Goal: Task Accomplishment & Management: Complete application form

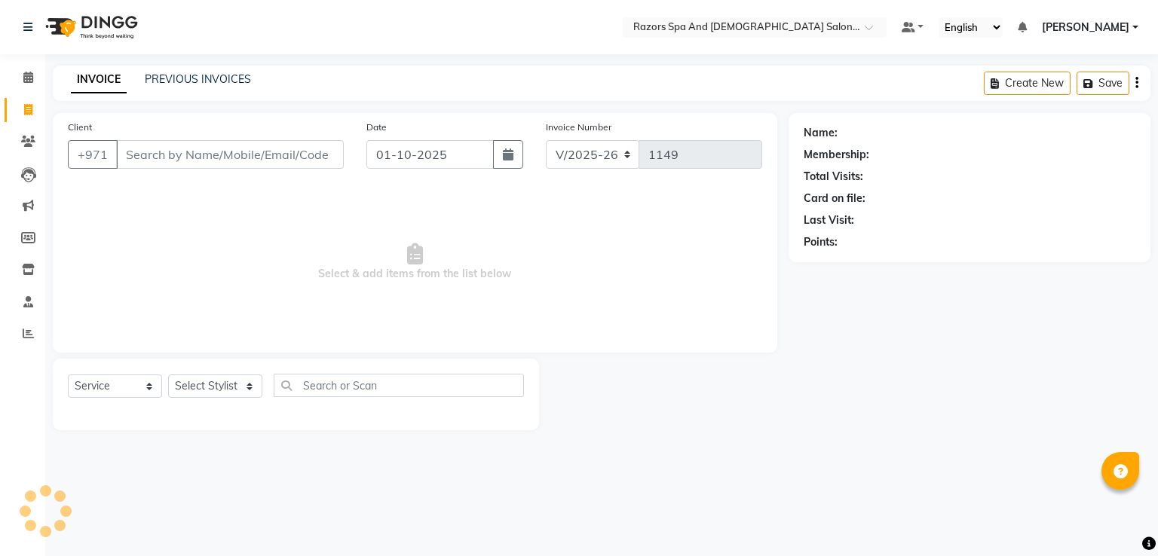
select select "8419"
select select "service"
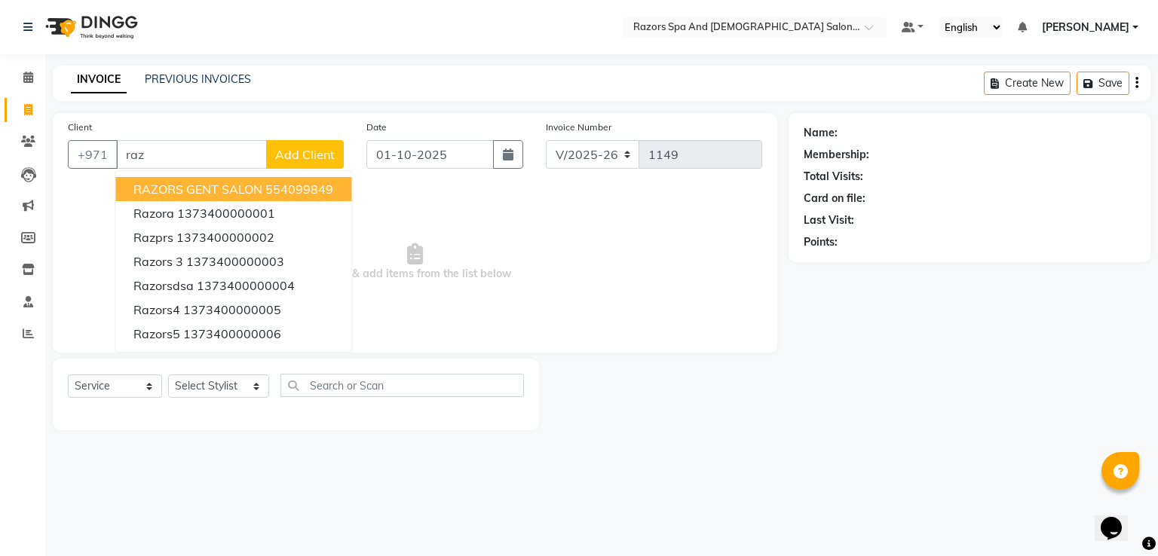
click at [188, 193] on span "RAZORS GENT SALON" at bounding box center [197, 189] width 129 height 15
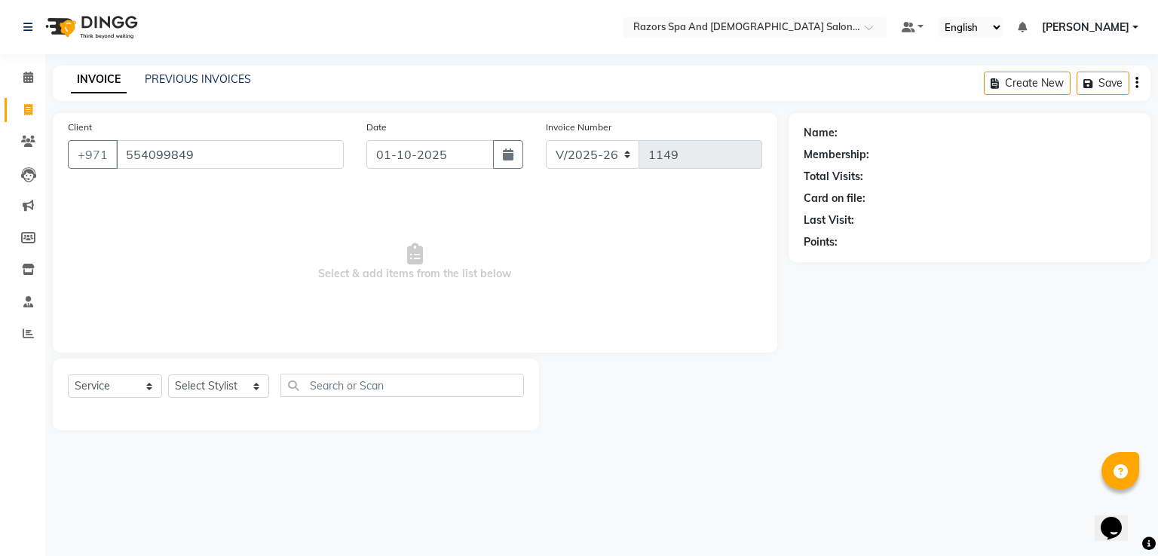
type input "554099849"
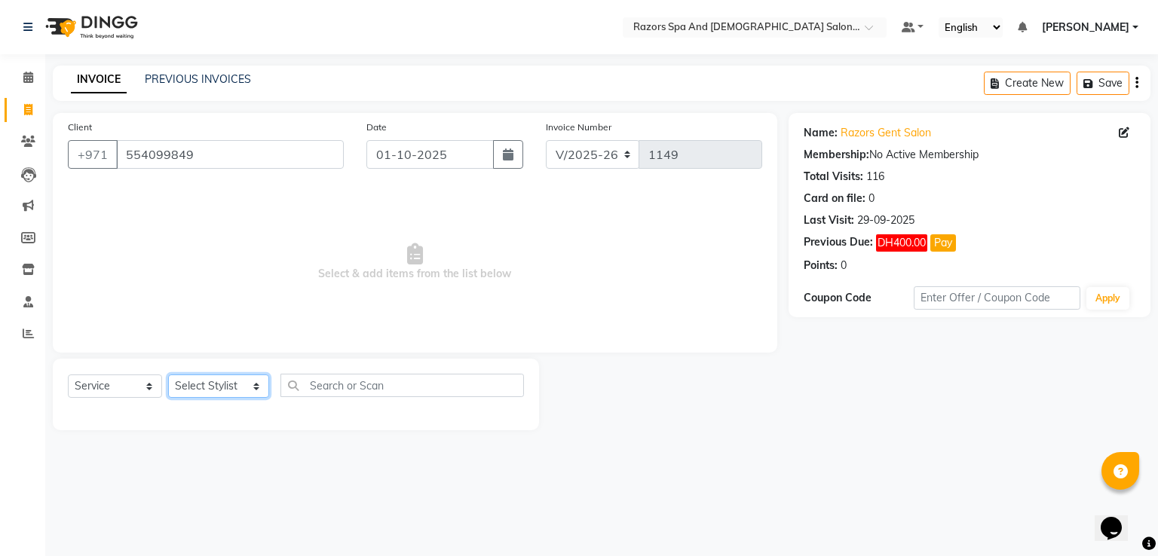
click at [249, 378] on select "Select Stylist [PERSON_NAME] Alaseel [PERSON_NAME] Anwar [PERSON_NAME] Islam [P…" at bounding box center [218, 386] width 101 height 23
select select "81370"
click at [168, 375] on select "Select Stylist [PERSON_NAME] Alaseel [PERSON_NAME] Anwar [PERSON_NAME] Islam [P…" at bounding box center [218, 386] width 101 height 23
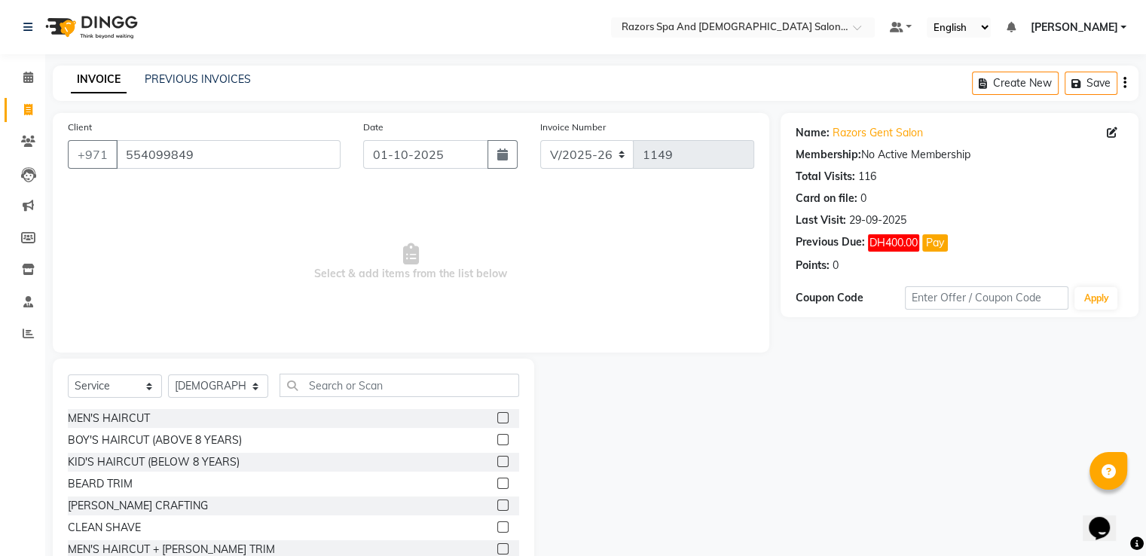
click at [497, 525] on label at bounding box center [502, 527] width 11 height 11
click at [497, 525] on input "checkbox" at bounding box center [502, 528] width 10 height 10
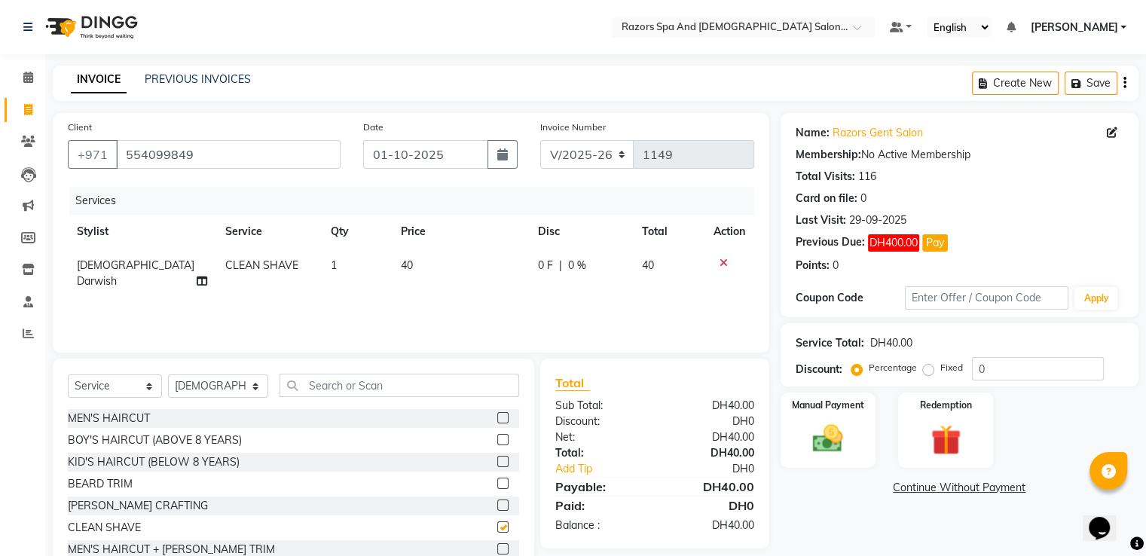
checkbox input "false"
click at [849, 426] on img at bounding box center [827, 438] width 49 height 35
click at [941, 485] on span "Cash Payment" at bounding box center [922, 488] width 65 height 17
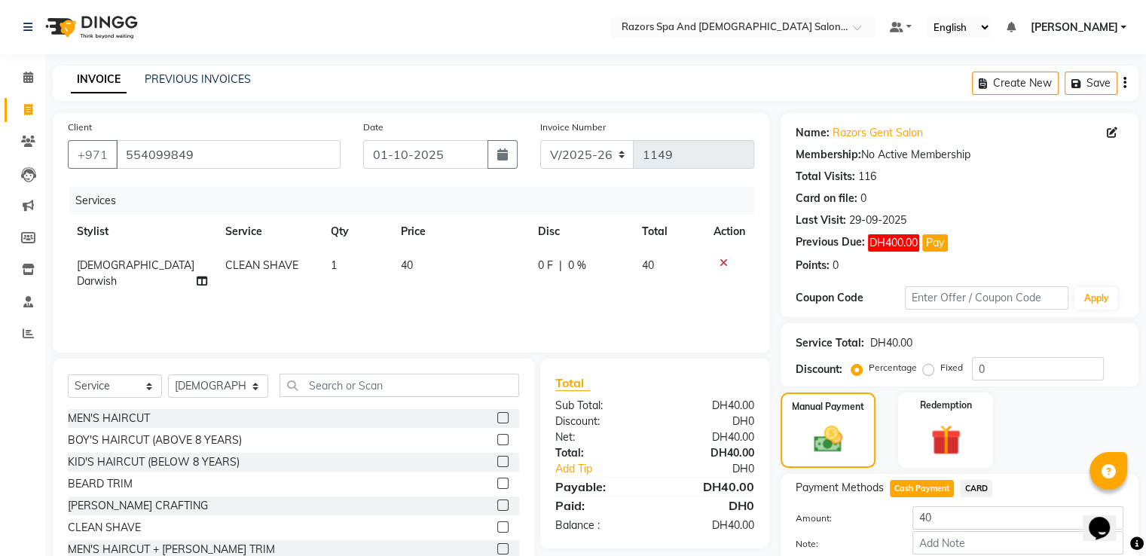
scroll to position [84, 0]
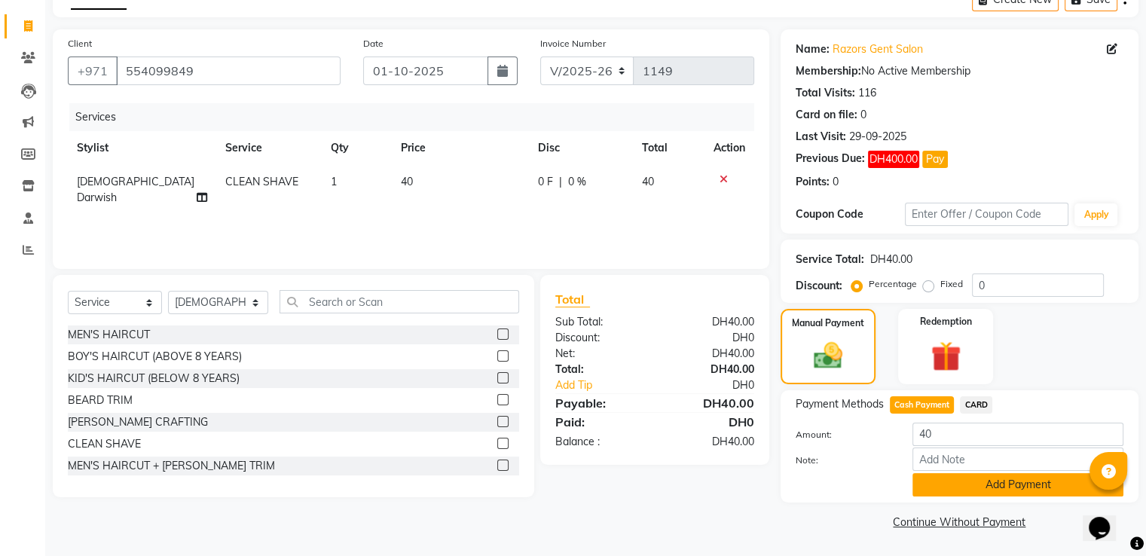
click at [975, 494] on button "Add Payment" at bounding box center [1018, 484] width 211 height 23
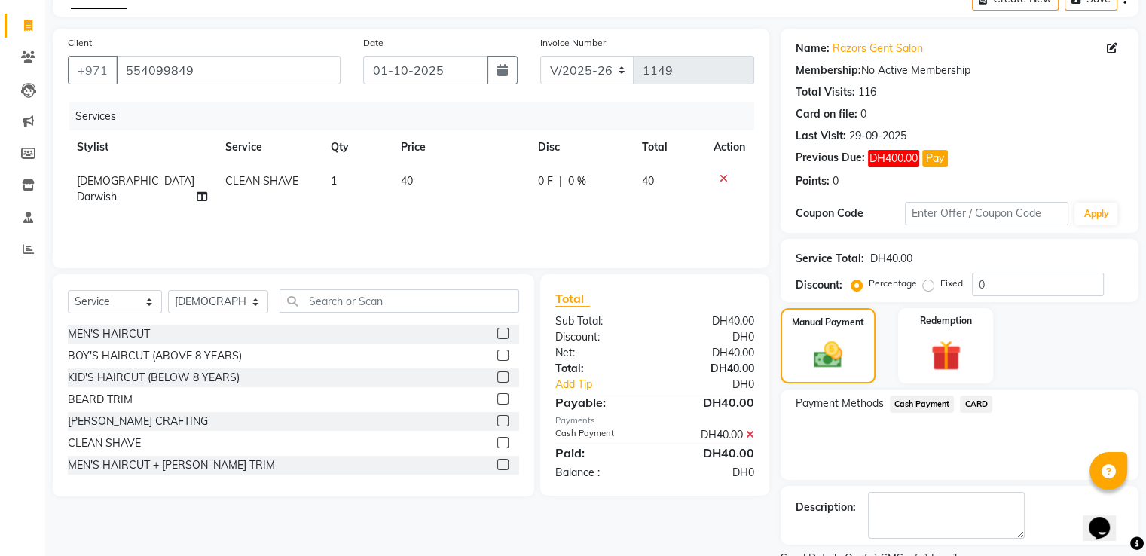
scroll to position [145, 0]
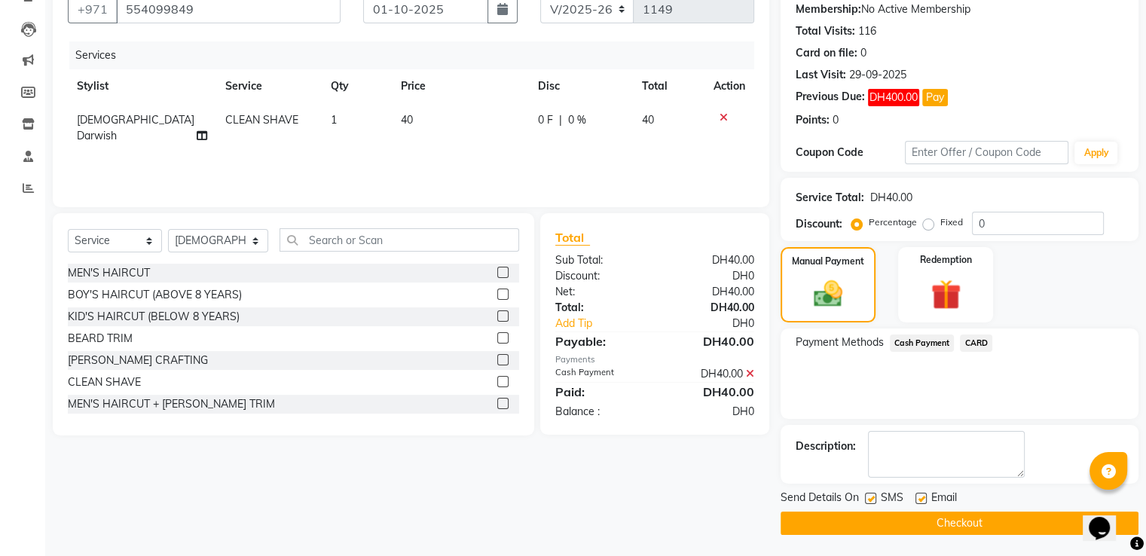
click at [951, 521] on button "Checkout" at bounding box center [960, 523] width 358 height 23
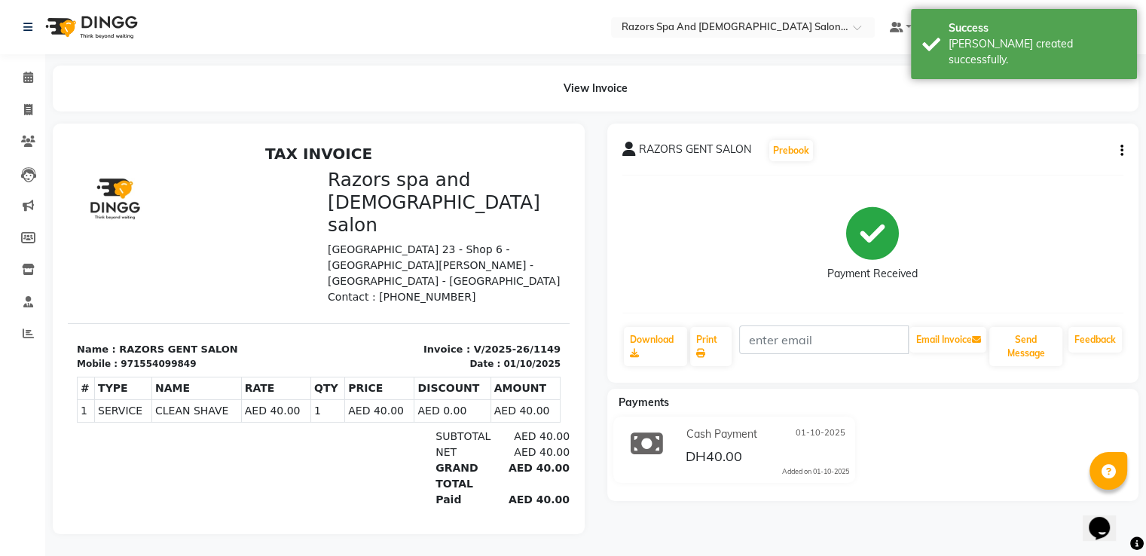
click at [13, 109] on link "Invoice" at bounding box center [23, 110] width 36 height 25
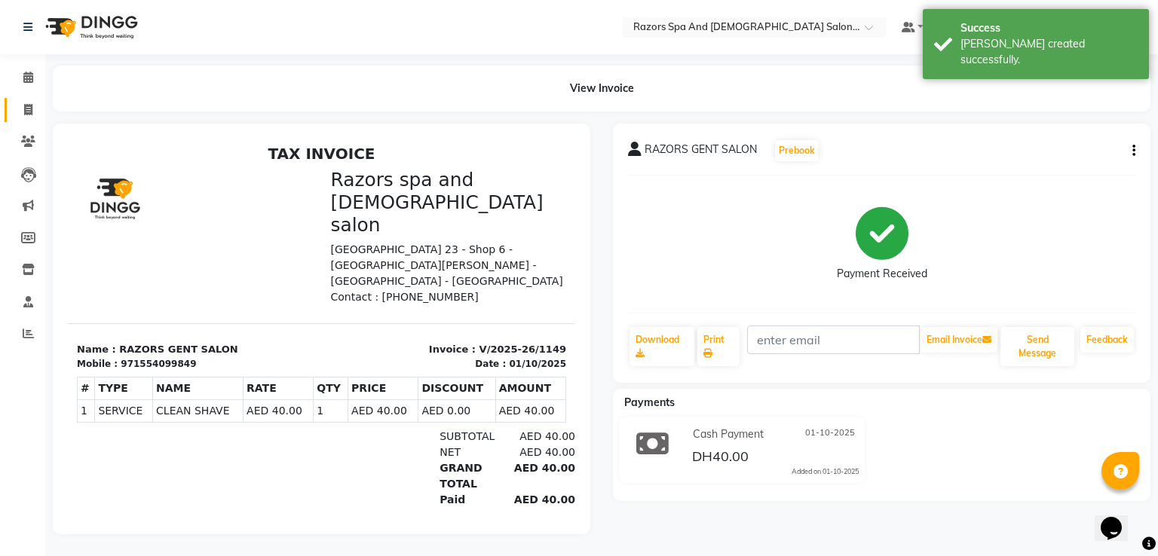
select select "service"
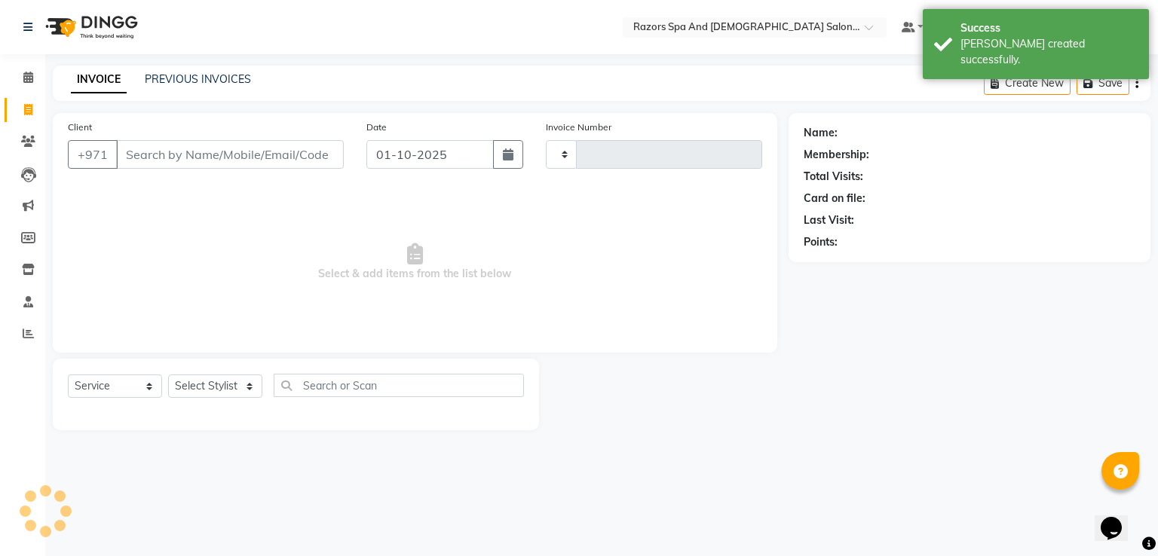
type input "1150"
select select "8419"
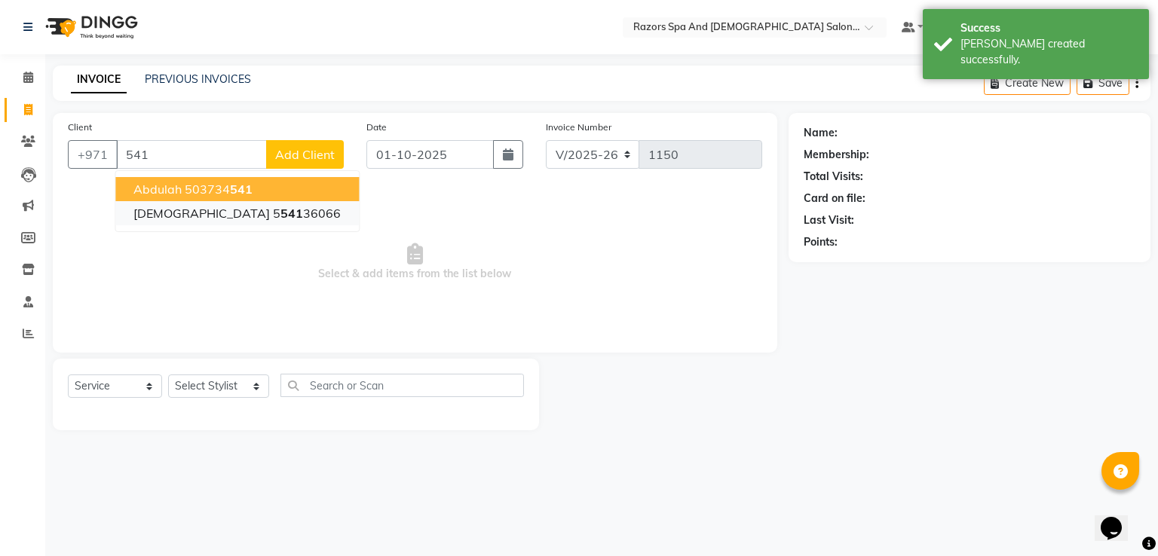
click at [183, 219] on span "[DEMOGRAPHIC_DATA]" at bounding box center [201, 213] width 136 height 15
type input "554136066"
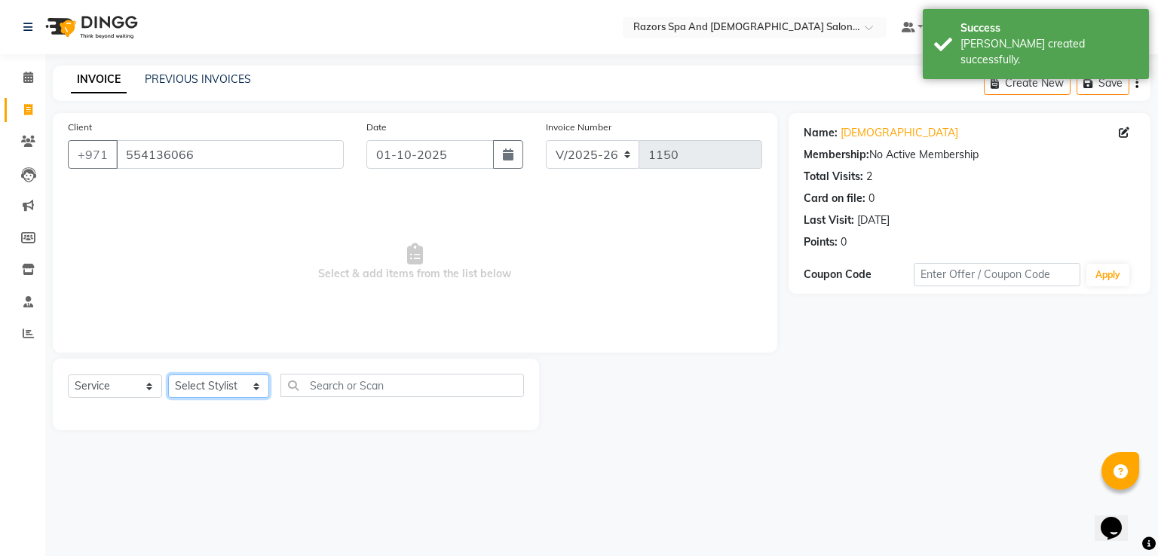
click at [211, 385] on select "Select Stylist [PERSON_NAME] Alaseel [PERSON_NAME] Anwar [PERSON_NAME] Islam [P…" at bounding box center [218, 386] width 101 height 23
select select "81369"
click at [168, 375] on select "Select Stylist [PERSON_NAME] Alaseel [PERSON_NAME] Anwar [PERSON_NAME] Islam [P…" at bounding box center [218, 386] width 101 height 23
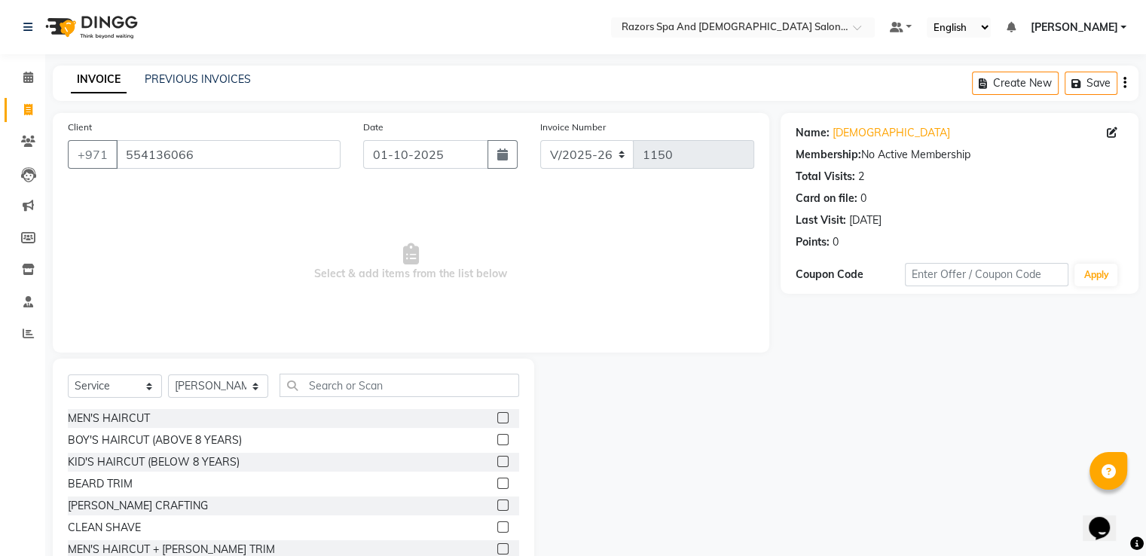
click at [497, 528] on label at bounding box center [502, 527] width 11 height 11
click at [497, 528] on input "checkbox" at bounding box center [502, 528] width 10 height 10
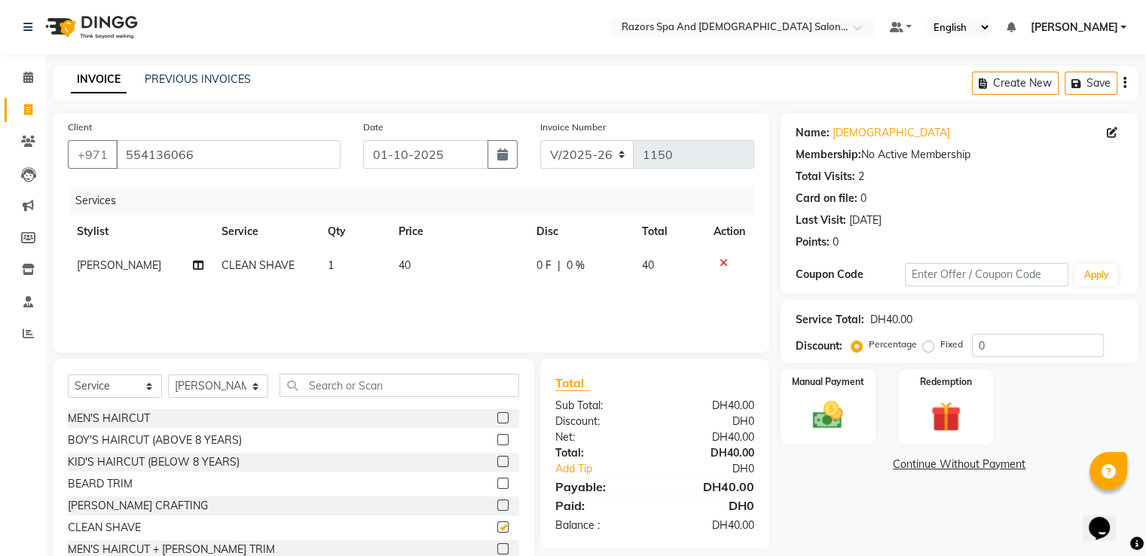
checkbox input "false"
click at [818, 404] on img at bounding box center [827, 415] width 49 height 35
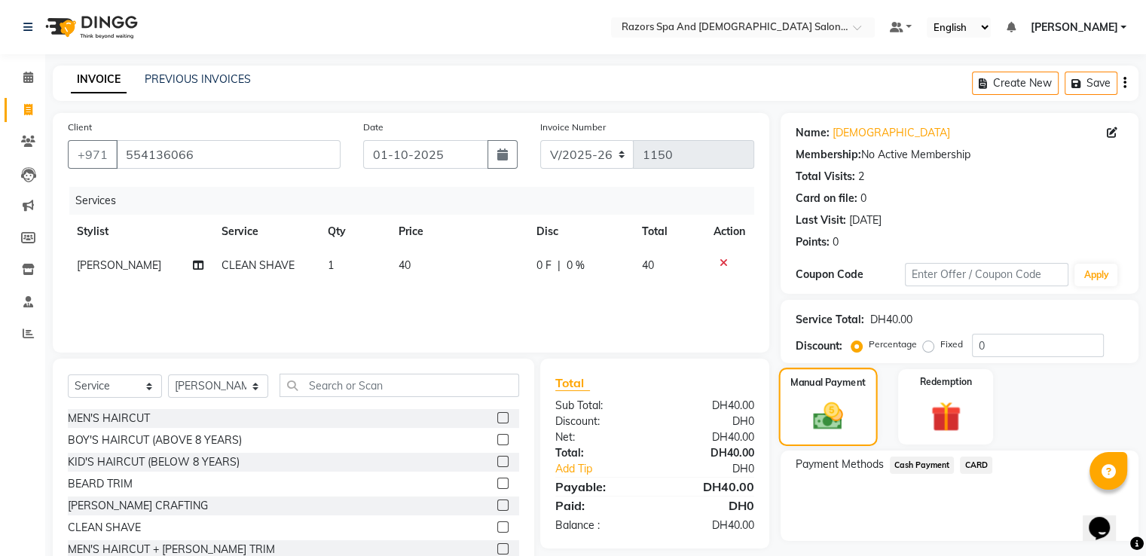
click at [971, 461] on span "CARD" at bounding box center [976, 465] width 32 height 17
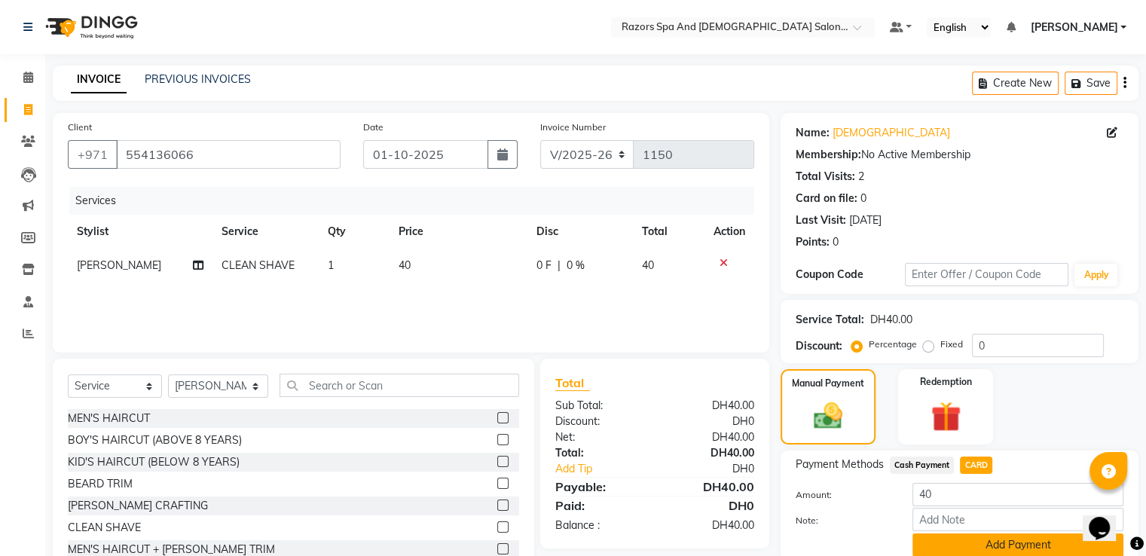
click at [1004, 543] on button "Add Payment" at bounding box center [1018, 545] width 211 height 23
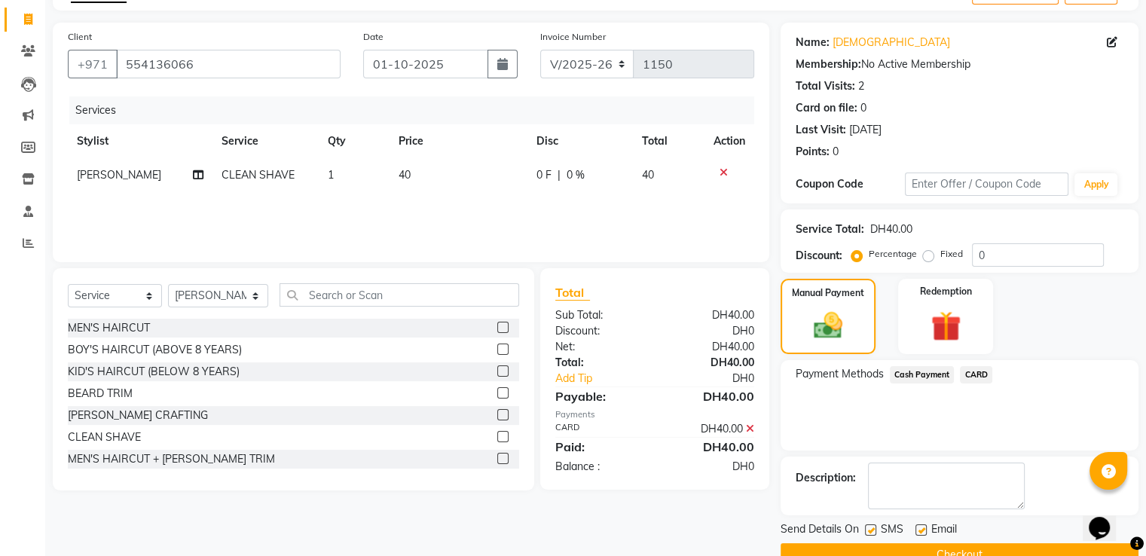
scroll to position [123, 0]
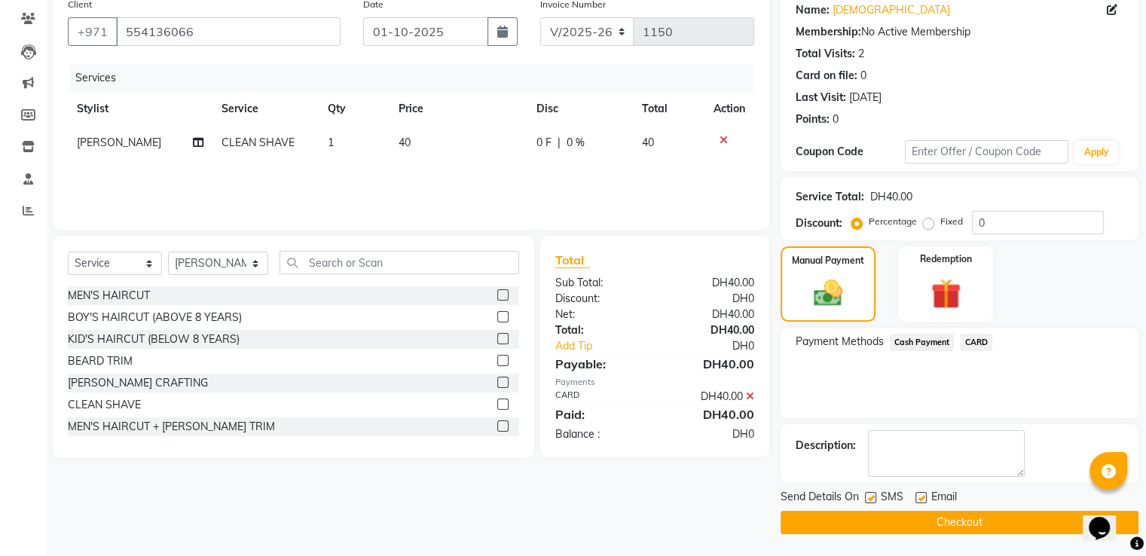
click at [1004, 519] on button "Checkout" at bounding box center [960, 522] width 358 height 23
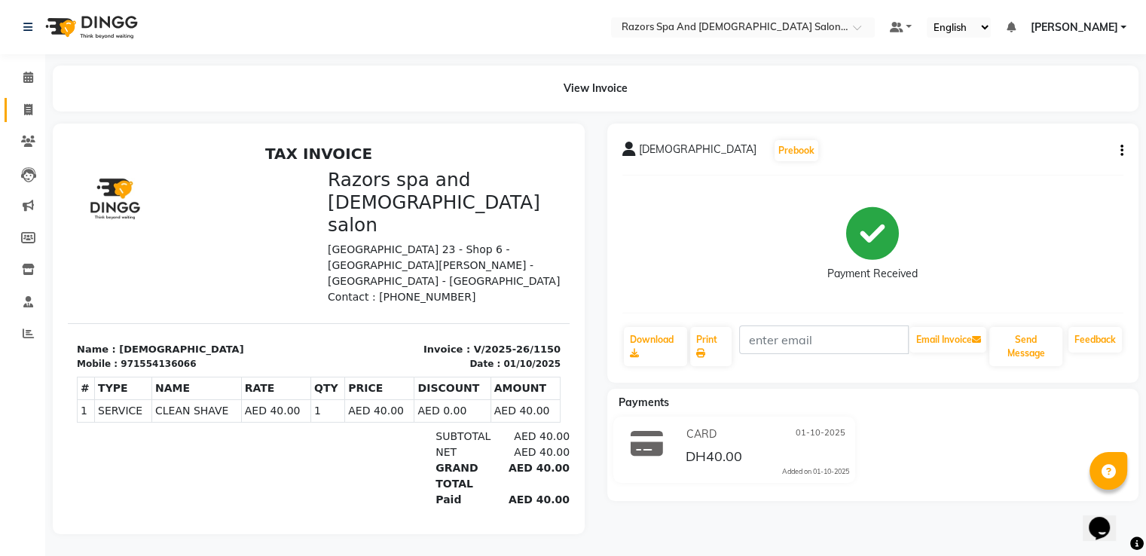
click at [29, 112] on icon at bounding box center [28, 109] width 8 height 11
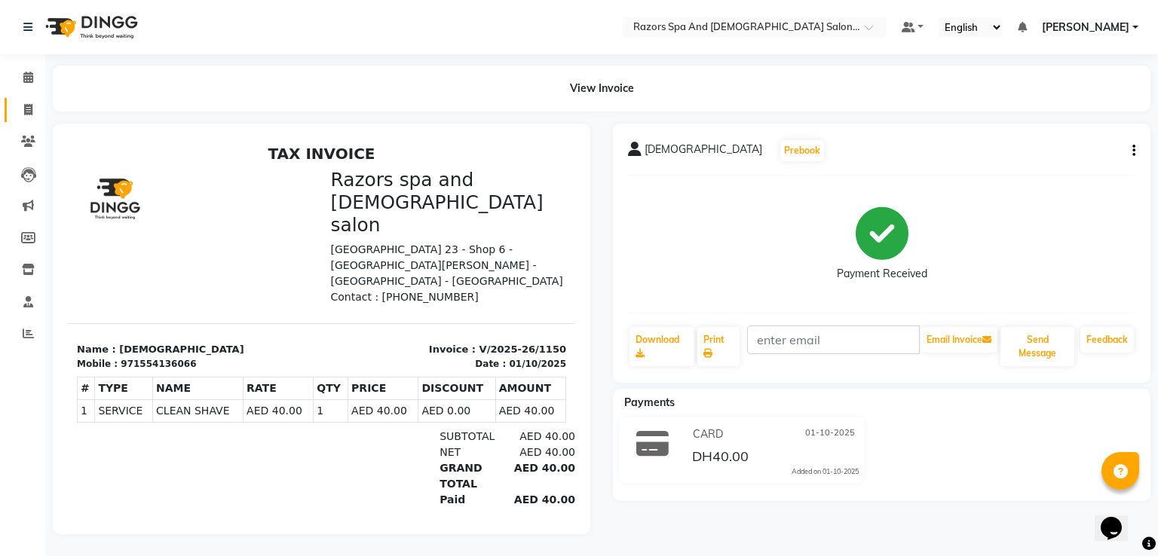
select select "8419"
select select "service"
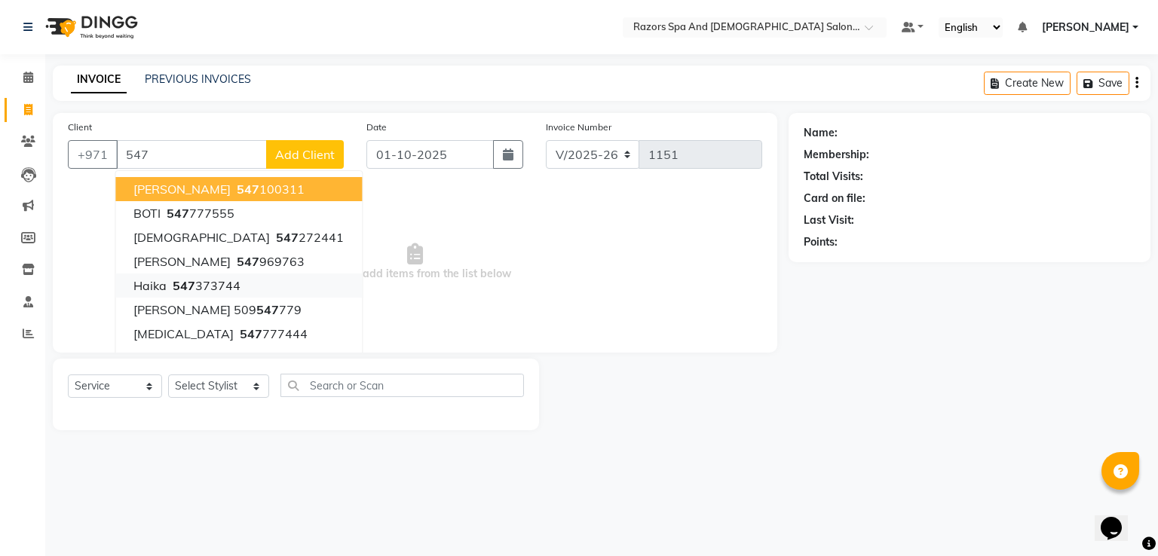
click at [179, 290] on span "547" at bounding box center [184, 285] width 23 height 15
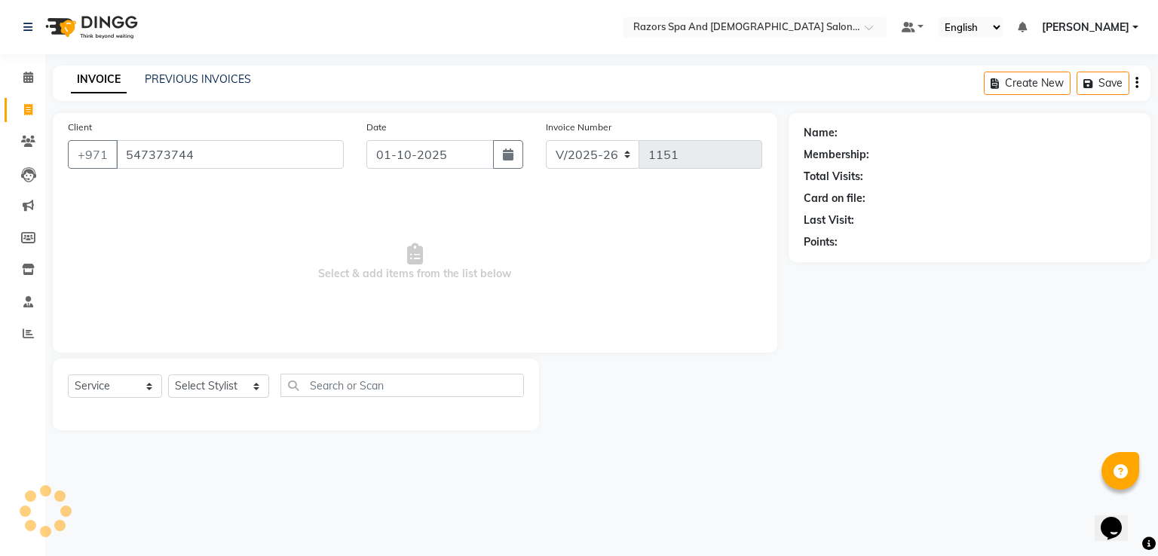
type input "547373744"
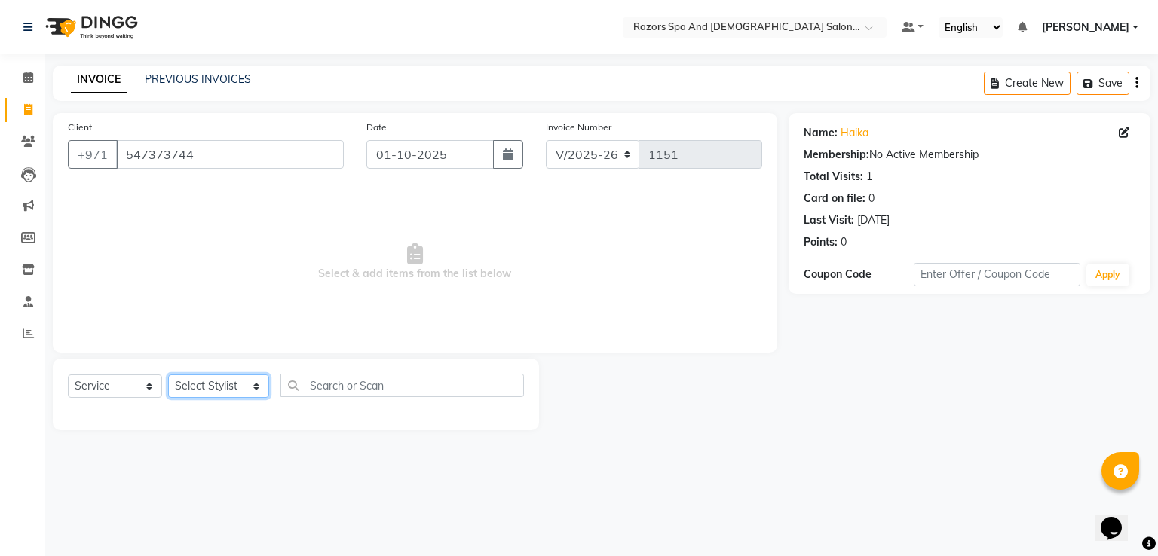
click at [245, 387] on select "Select Stylist [PERSON_NAME] Alaseel [PERSON_NAME] Anwar [PERSON_NAME] Islam [P…" at bounding box center [218, 386] width 101 height 23
select select "92552"
click at [168, 375] on select "Select Stylist [PERSON_NAME] Alaseel [PERSON_NAME] Anwar [PERSON_NAME] Islam [P…" at bounding box center [218, 386] width 101 height 23
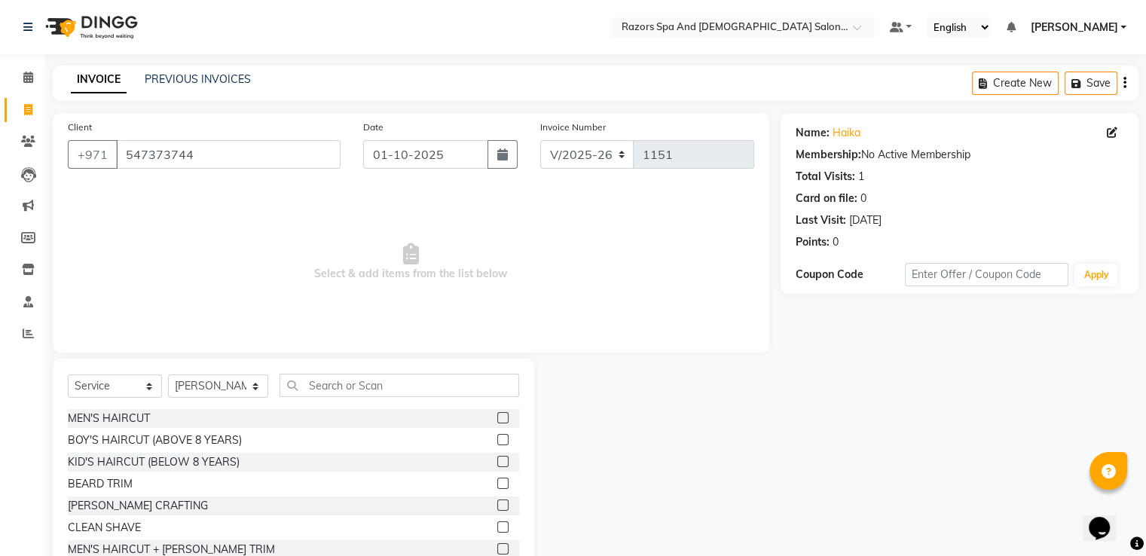
click at [497, 528] on label at bounding box center [502, 527] width 11 height 11
click at [497, 528] on input "checkbox" at bounding box center [502, 528] width 10 height 10
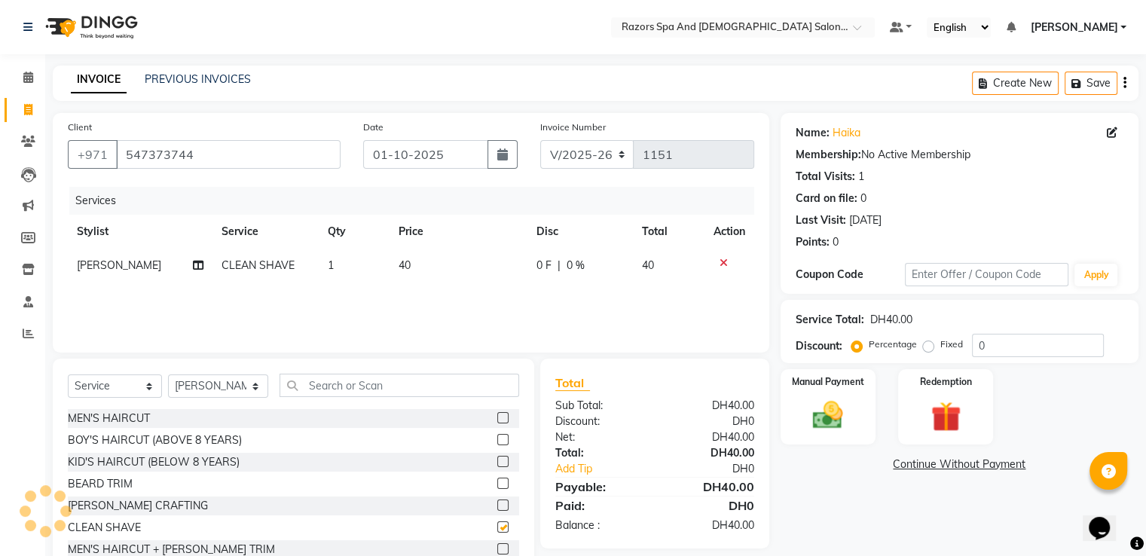
checkbox input "false"
click at [838, 402] on img at bounding box center [827, 415] width 49 height 35
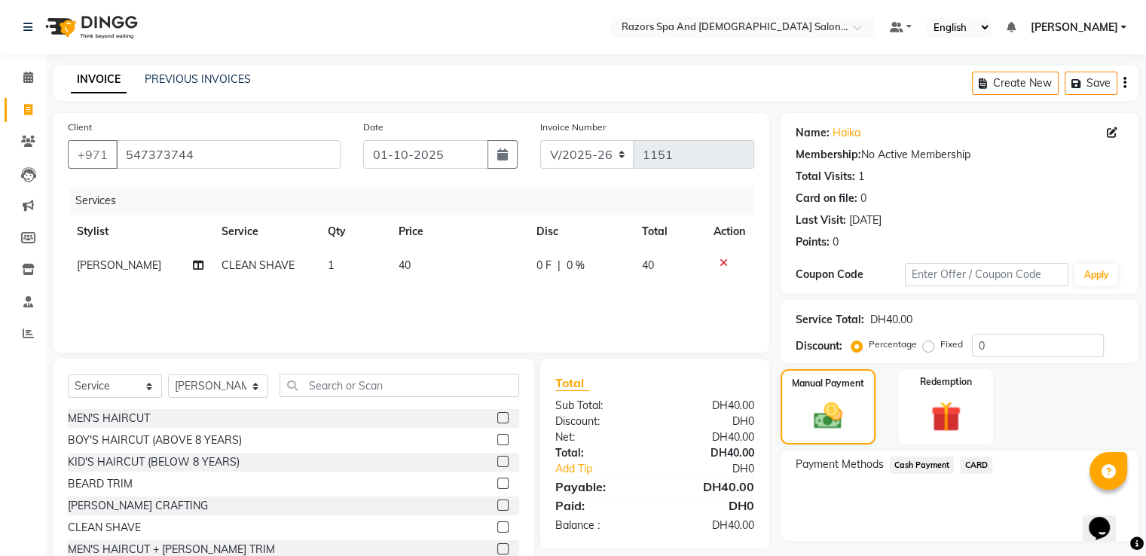
click at [978, 470] on span "CARD" at bounding box center [976, 465] width 32 height 17
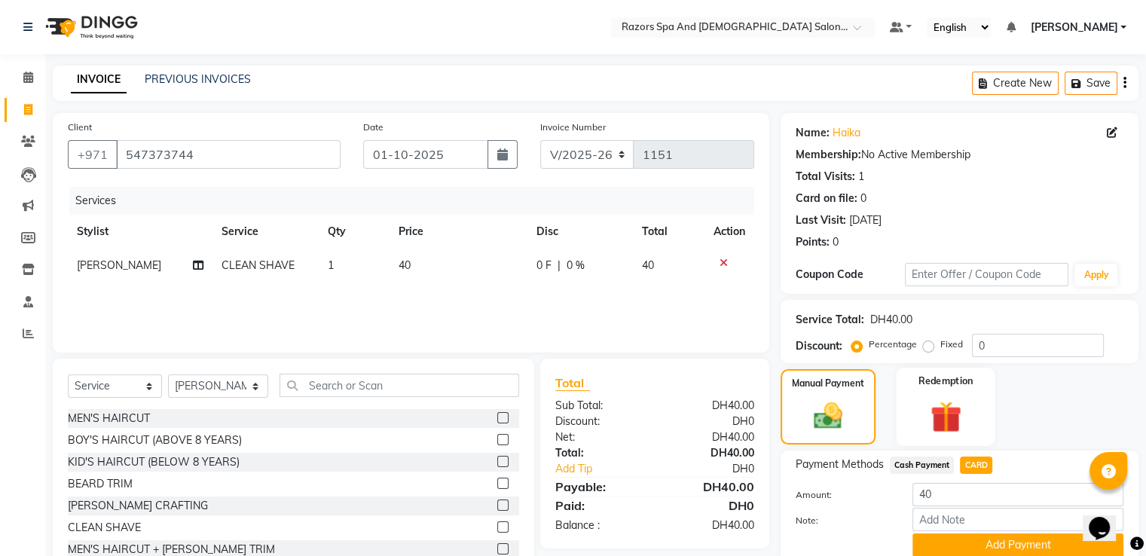
click at [988, 401] on div "Redemption" at bounding box center [945, 407] width 99 height 78
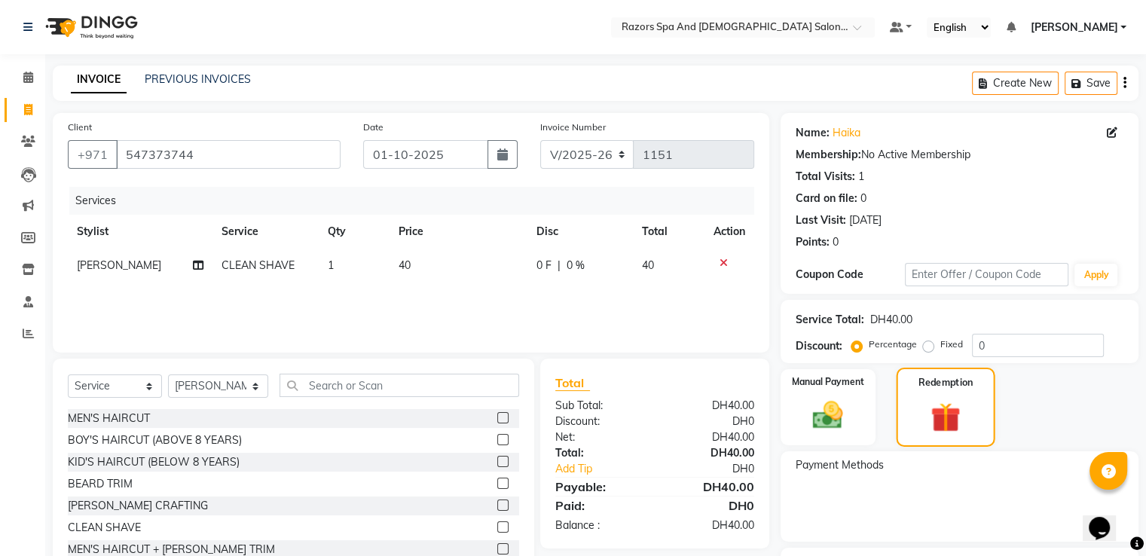
click at [837, 412] on img at bounding box center [827, 415] width 49 height 35
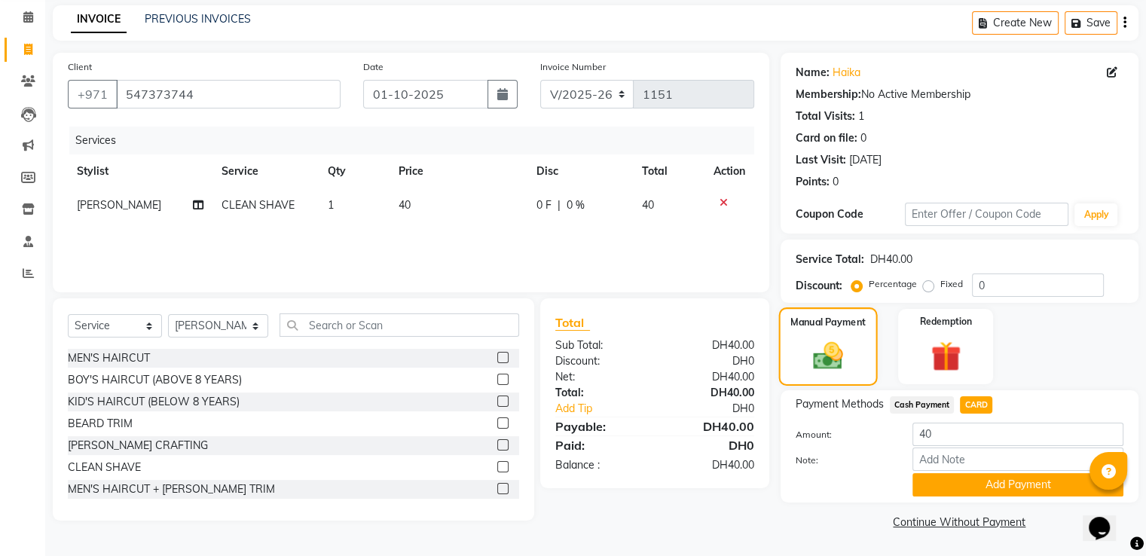
click at [1000, 491] on button "Add Payment" at bounding box center [1018, 484] width 211 height 23
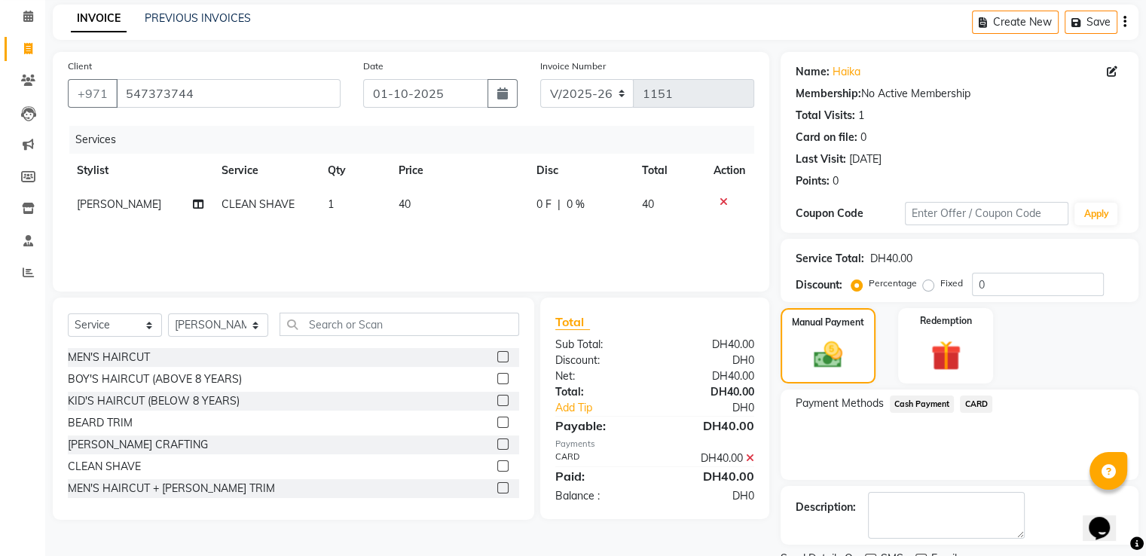
scroll to position [123, 0]
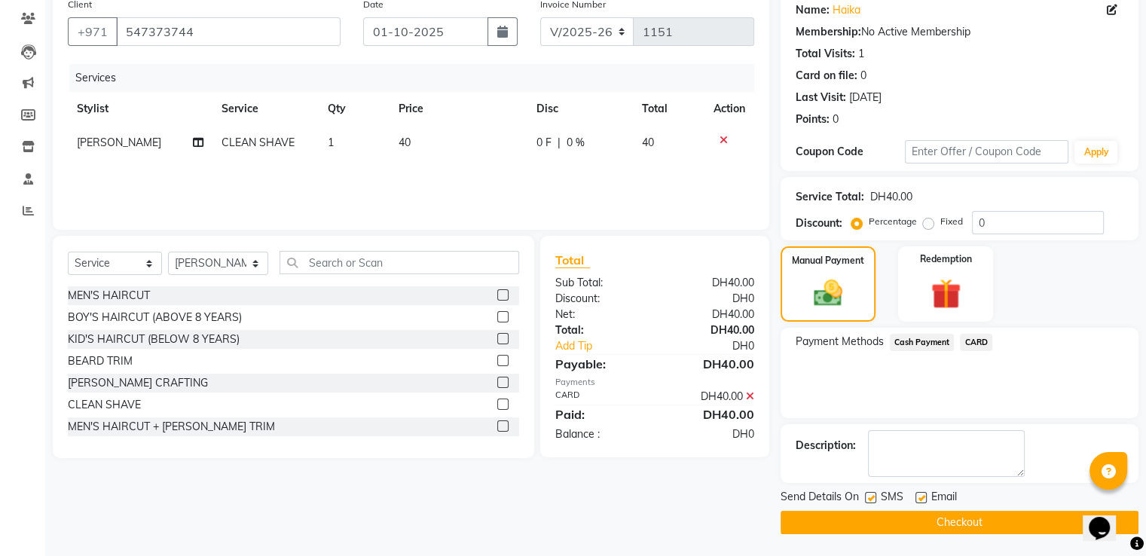
click at [994, 515] on button "Checkout" at bounding box center [960, 522] width 358 height 23
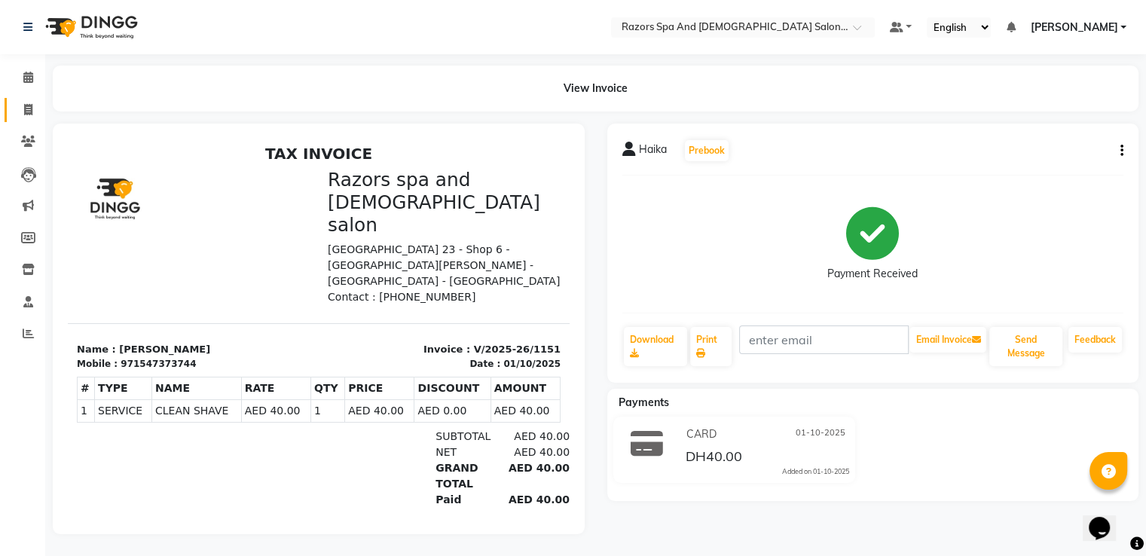
click at [18, 116] on span at bounding box center [28, 110] width 26 height 17
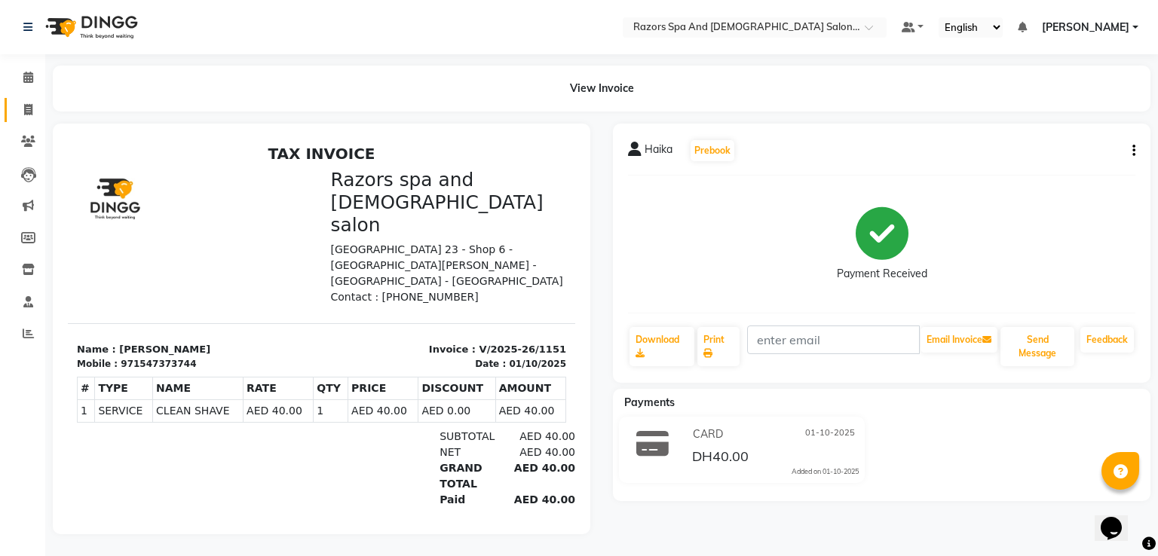
select select "service"
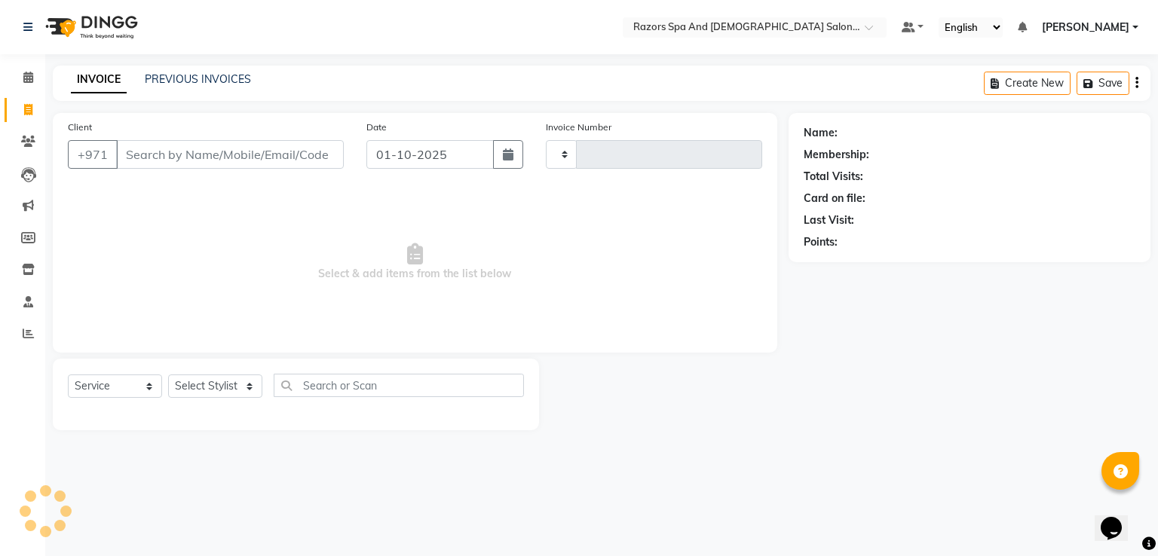
type input "1152"
select select "8419"
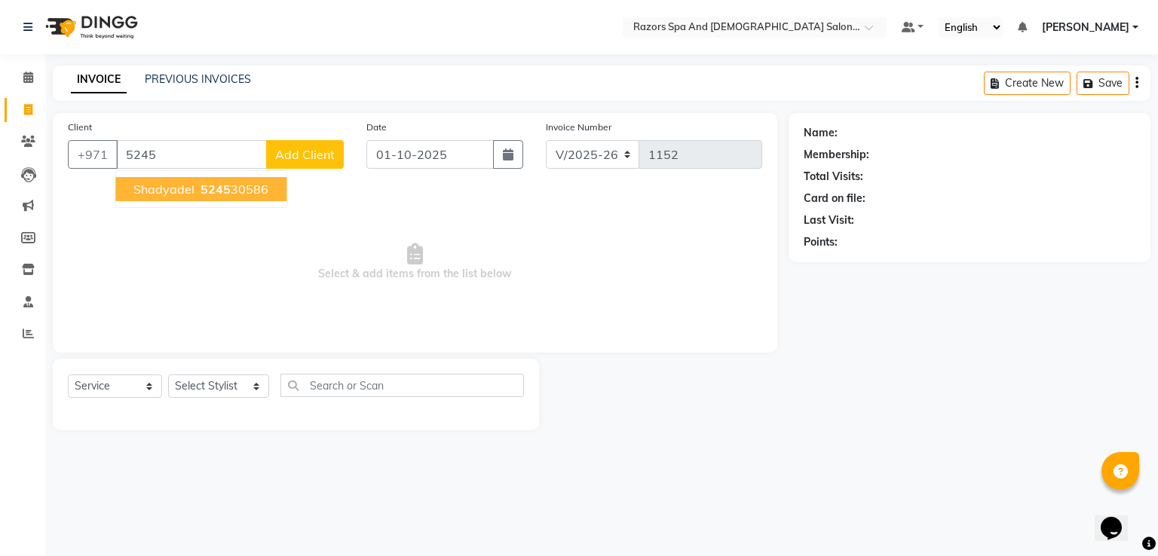
click at [205, 188] on span "5245" at bounding box center [215, 189] width 30 height 15
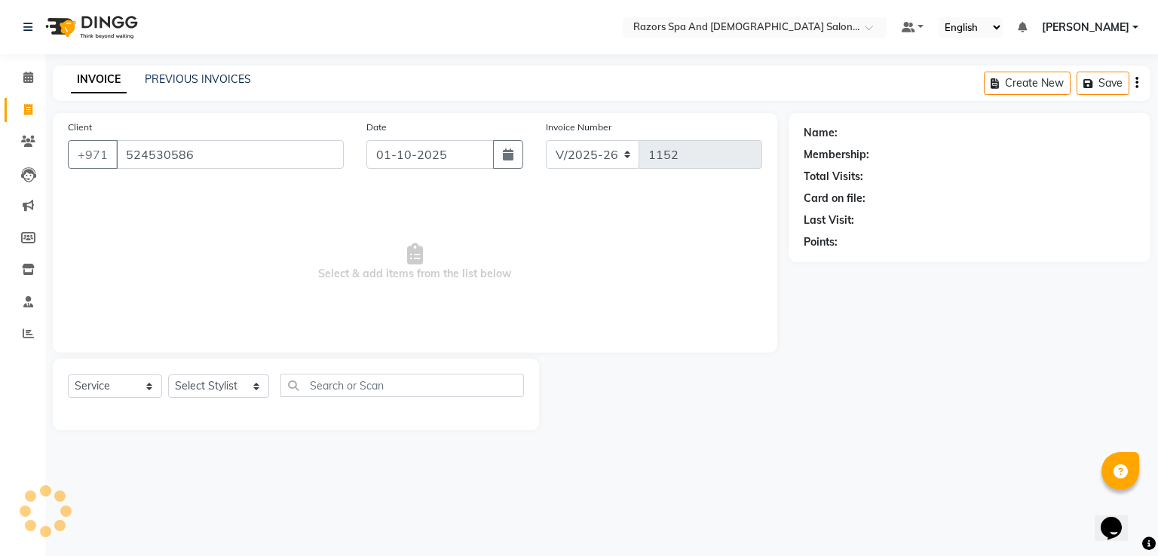
type input "524530586"
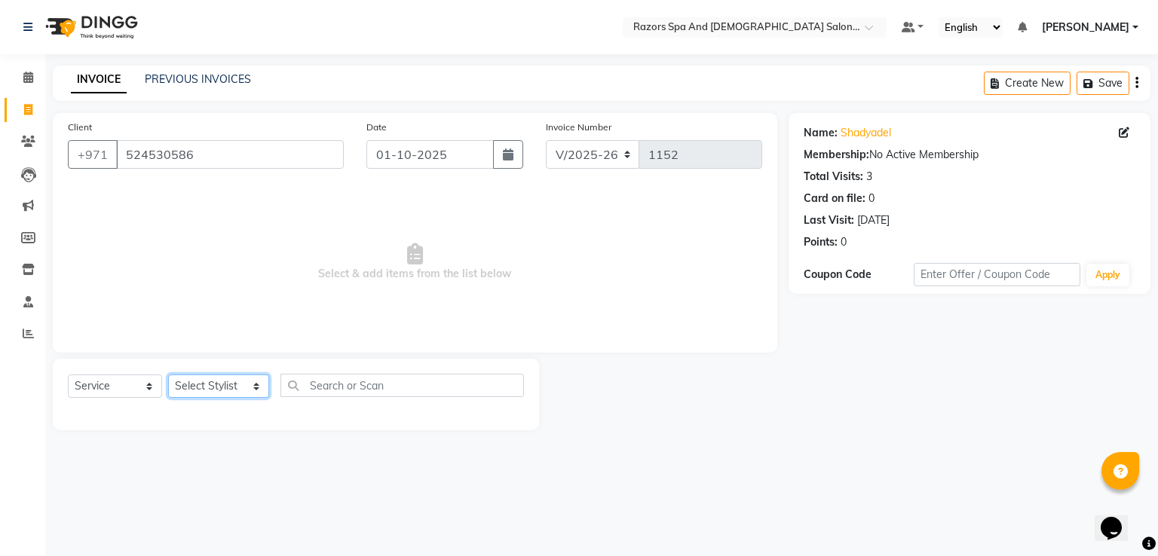
click at [244, 385] on select "Select Stylist [PERSON_NAME] Alaseel [PERSON_NAME] Anwar [PERSON_NAME] Islam [P…" at bounding box center [218, 386] width 101 height 23
select select "81370"
click at [168, 375] on select "Select Stylist [PERSON_NAME] Alaseel [PERSON_NAME] Anwar [PERSON_NAME] Islam [P…" at bounding box center [218, 386] width 101 height 23
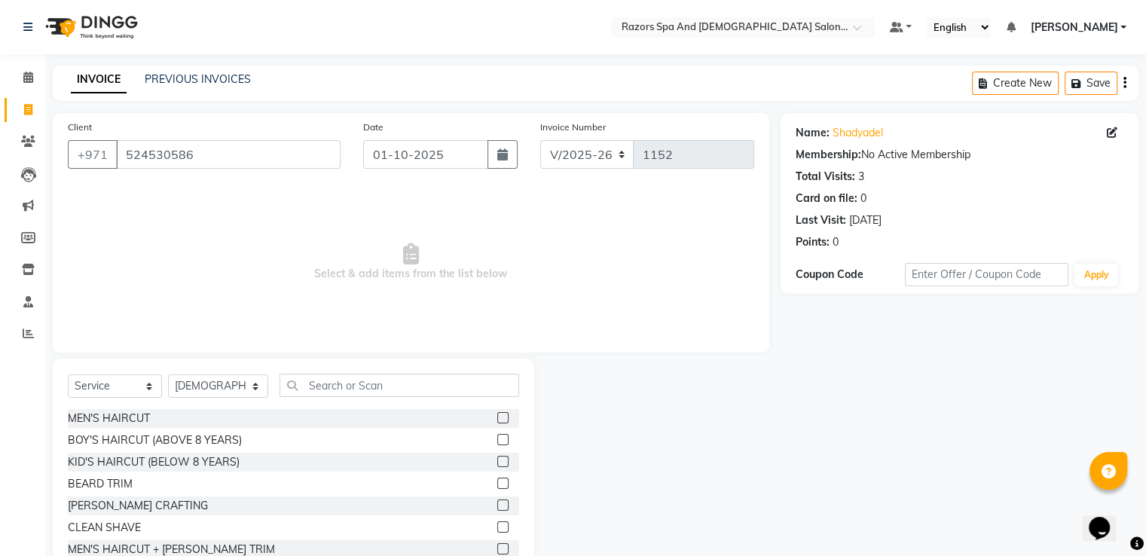
click at [497, 418] on label at bounding box center [502, 417] width 11 height 11
click at [497, 418] on input "checkbox" at bounding box center [502, 419] width 10 height 10
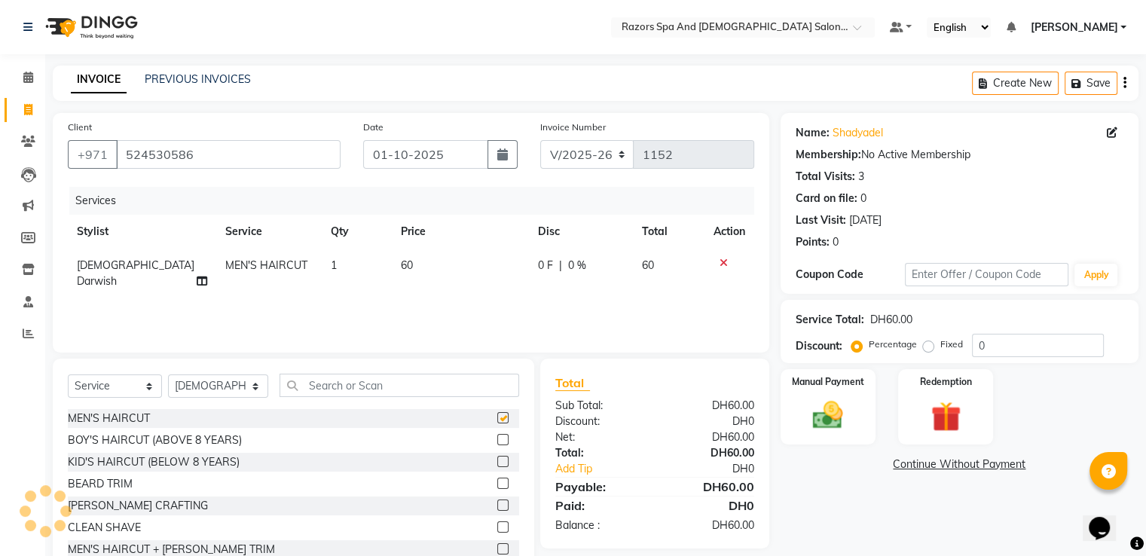
checkbox input "false"
click at [833, 243] on div "0" at bounding box center [836, 242] width 6 height 16
click at [845, 216] on div "Last Visit: [DATE]" at bounding box center [960, 221] width 328 height 16
click at [856, 192] on div "Card on file: 0" at bounding box center [960, 199] width 328 height 16
click at [864, 157] on div "Membership: No Active Membership" at bounding box center [960, 155] width 328 height 16
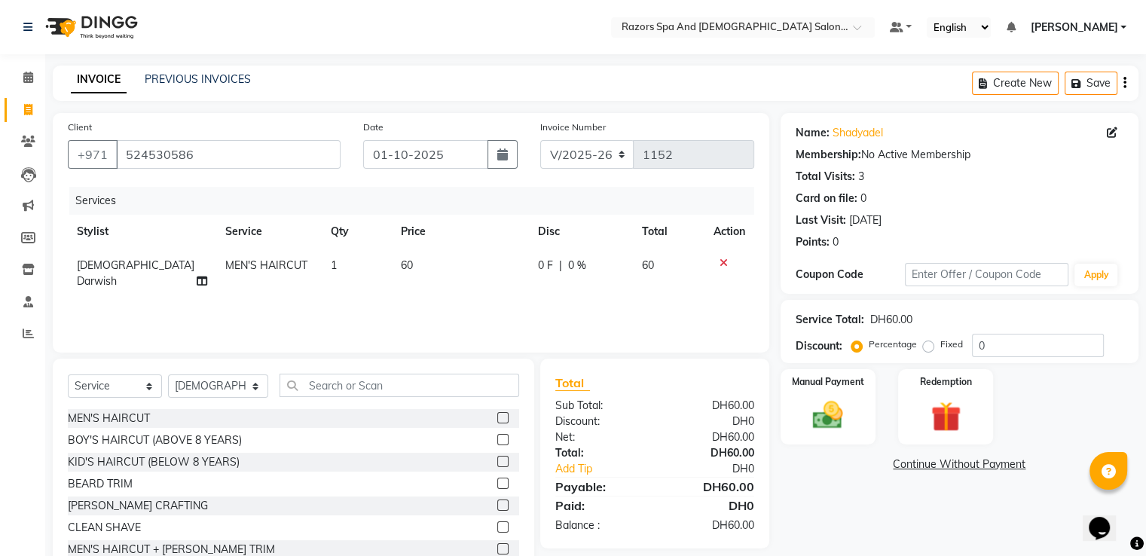
click at [1110, 133] on icon at bounding box center [1112, 132] width 11 height 11
select select "[DEMOGRAPHIC_DATA]"
select select "55231"
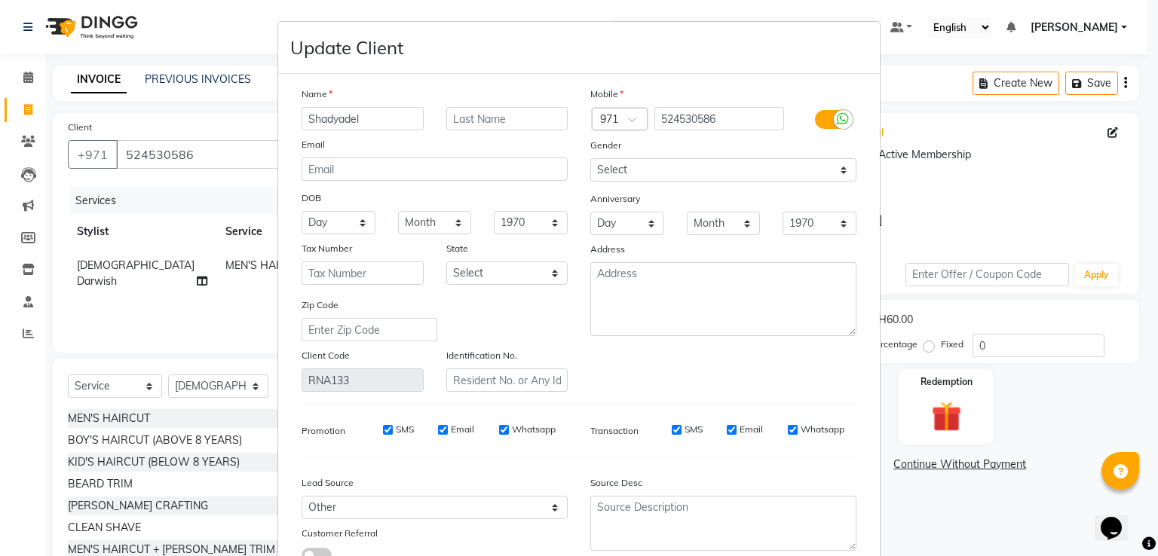
click at [976, 212] on ngb-modal-window "Update Client Name Shadyadel Email DOB Day 01 02 03 04 05 06 07 08 09 10 11 12 …" at bounding box center [579, 278] width 1158 height 556
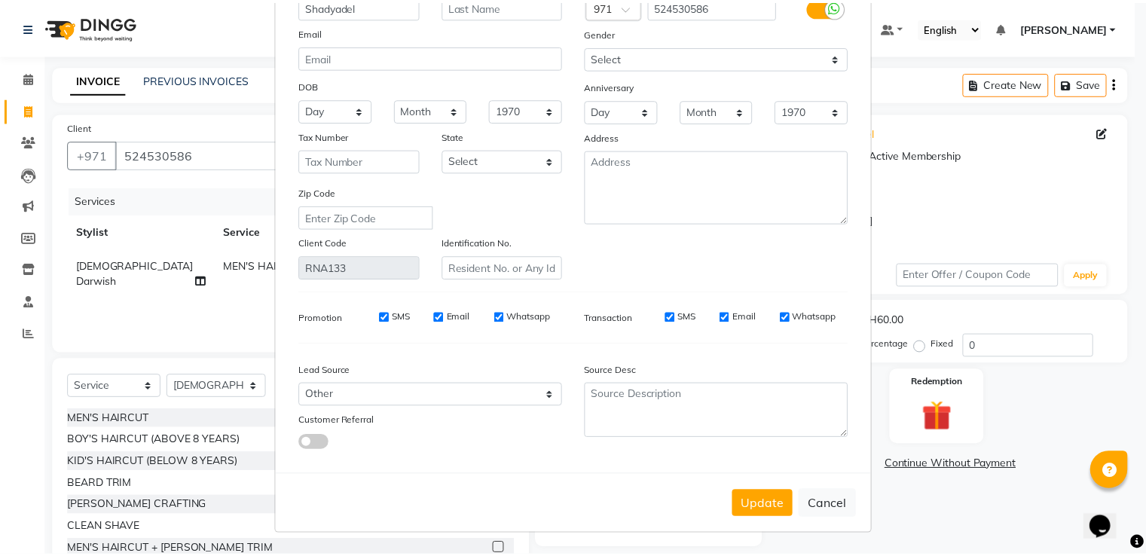
scroll to position [121, 0]
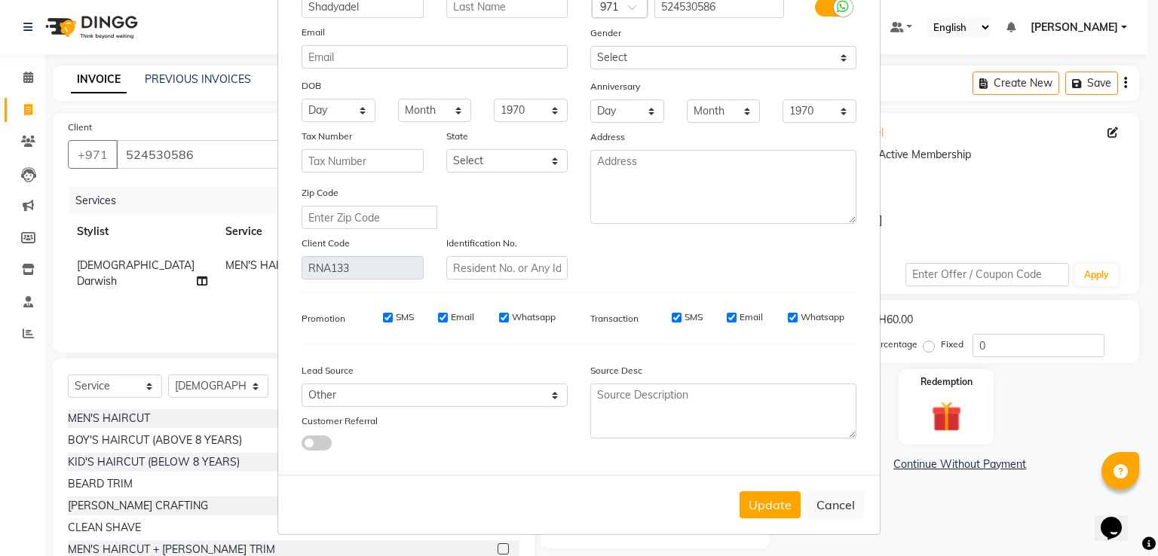
click at [831, 509] on button "Cancel" at bounding box center [835, 505] width 58 height 29
select select
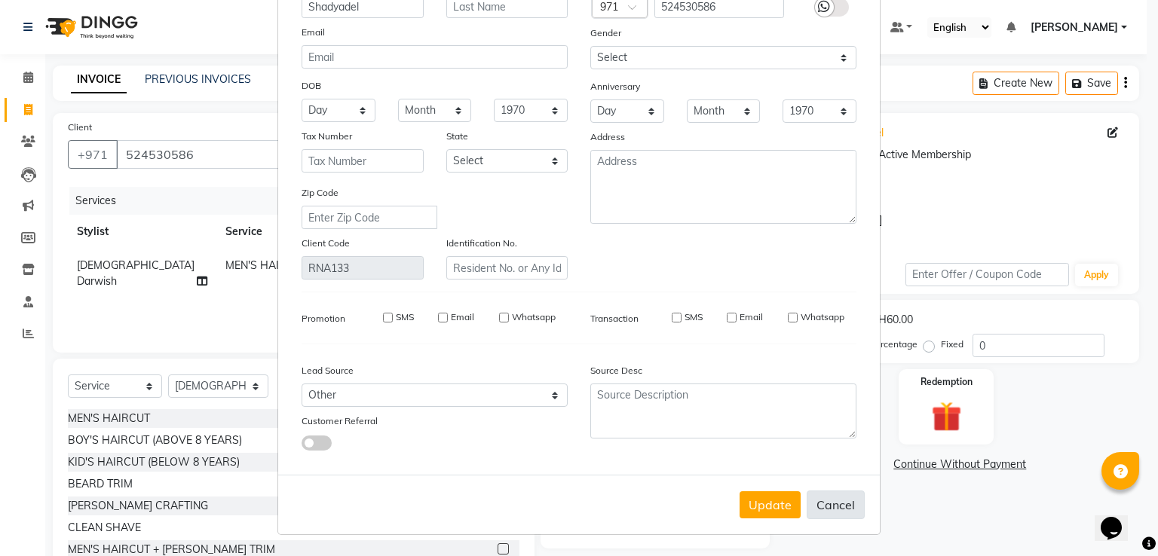
select select
checkbox input "false"
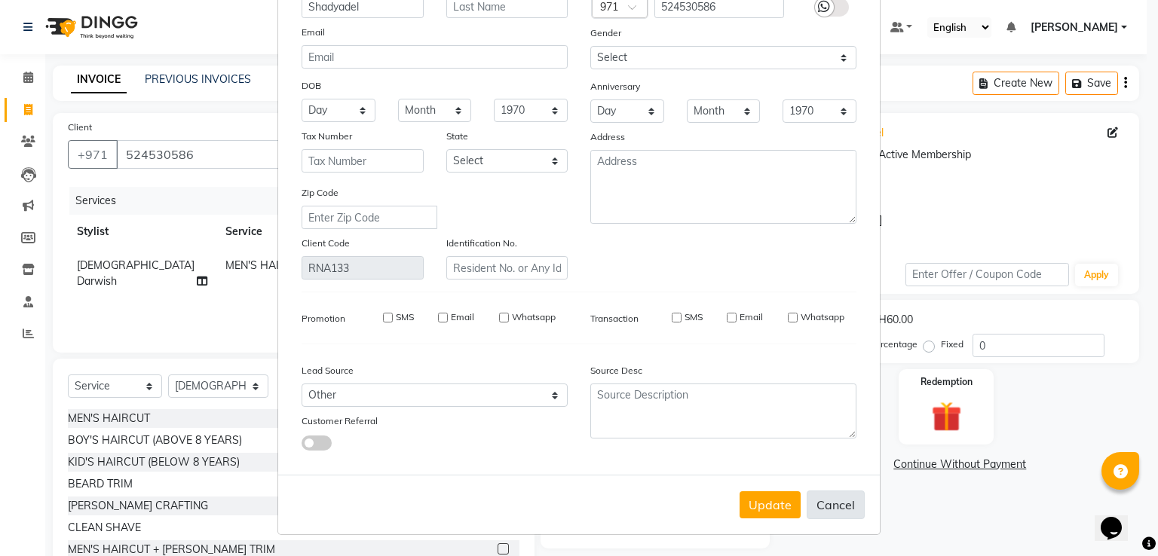
checkbox input "false"
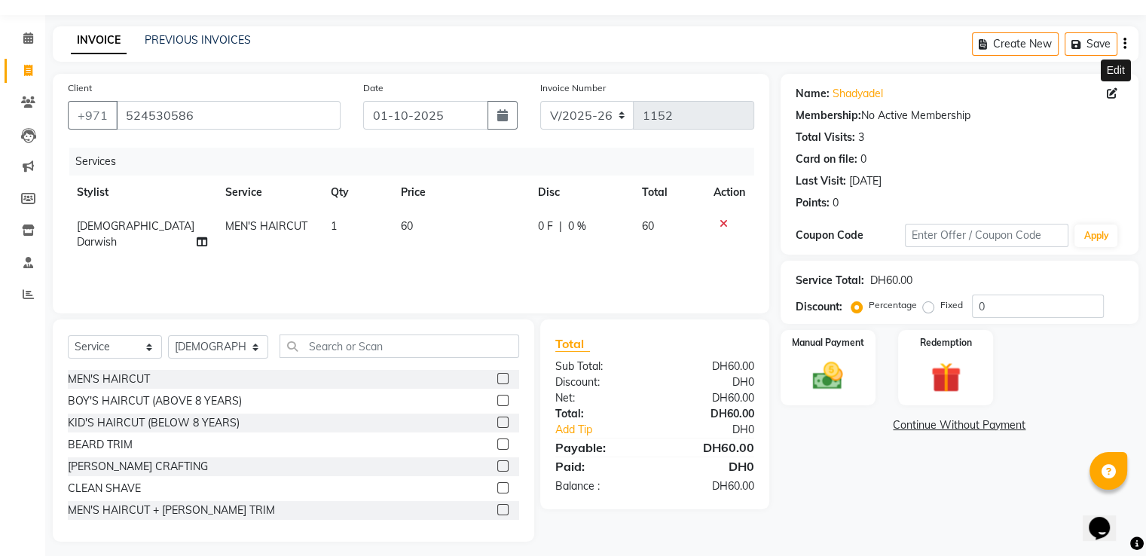
scroll to position [48, 0]
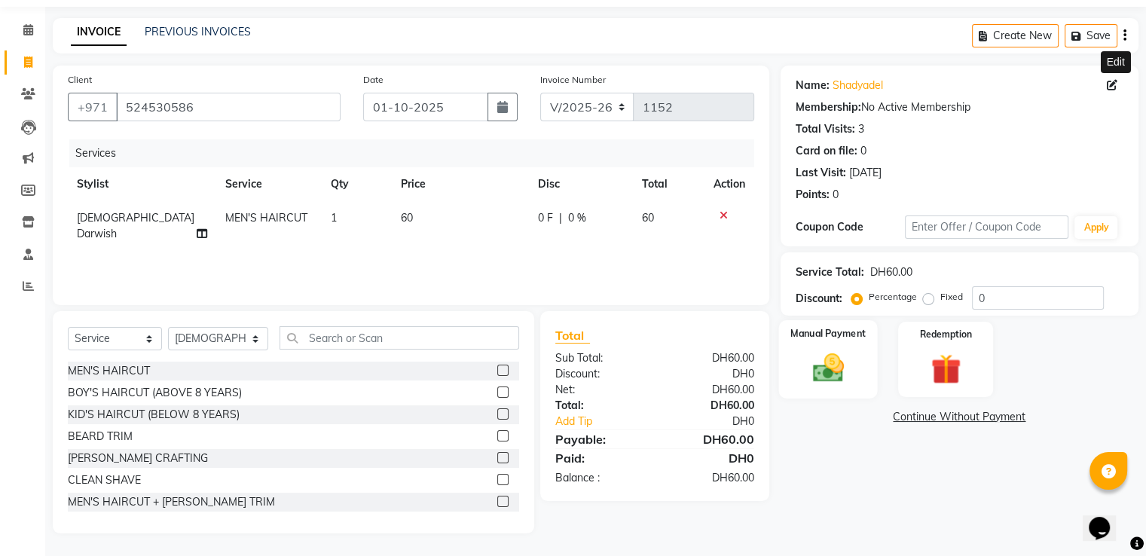
click at [837, 360] on img at bounding box center [828, 368] width 50 height 36
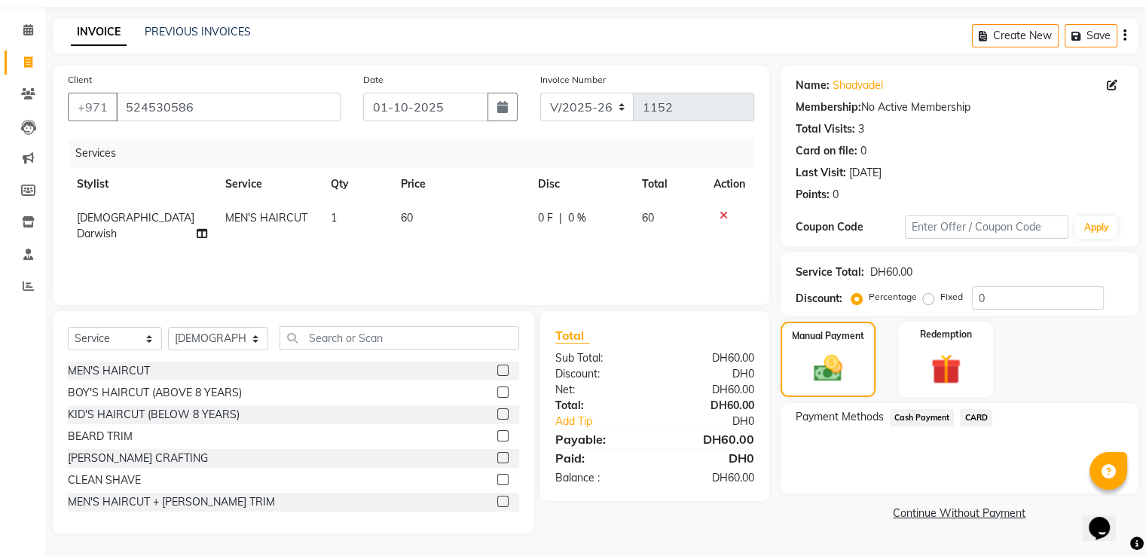
click at [974, 415] on span "CARD" at bounding box center [976, 417] width 32 height 17
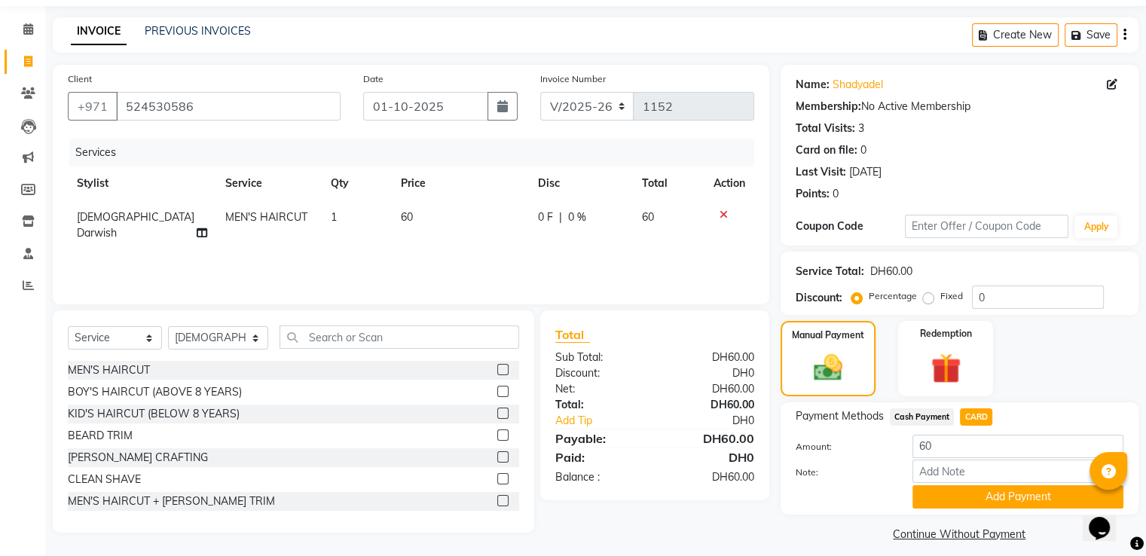
click at [938, 106] on div "Membership: No Active Membership" at bounding box center [960, 107] width 328 height 16
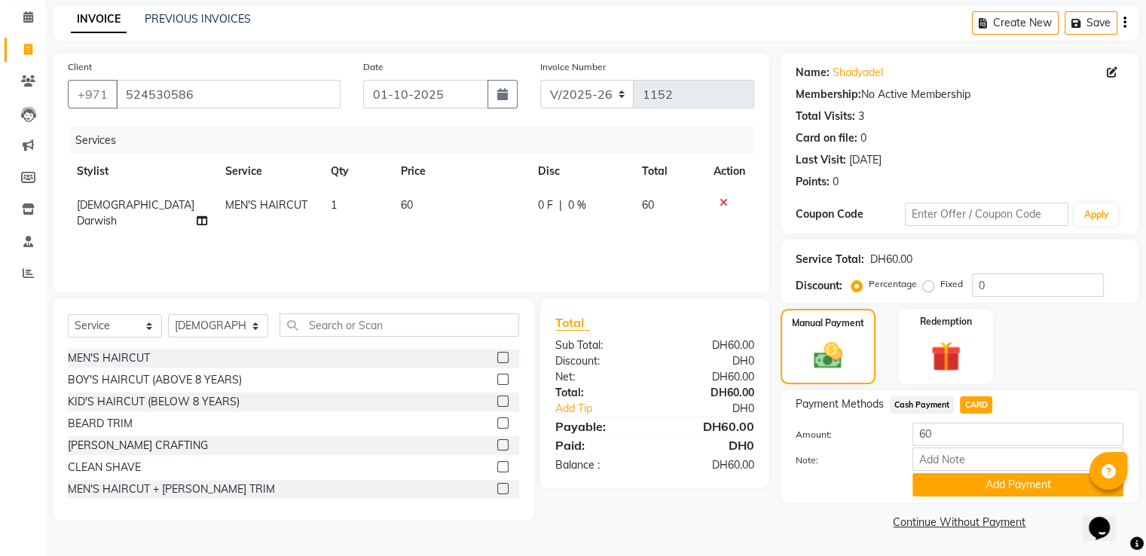
click at [981, 485] on button "Add Payment" at bounding box center [1018, 484] width 211 height 23
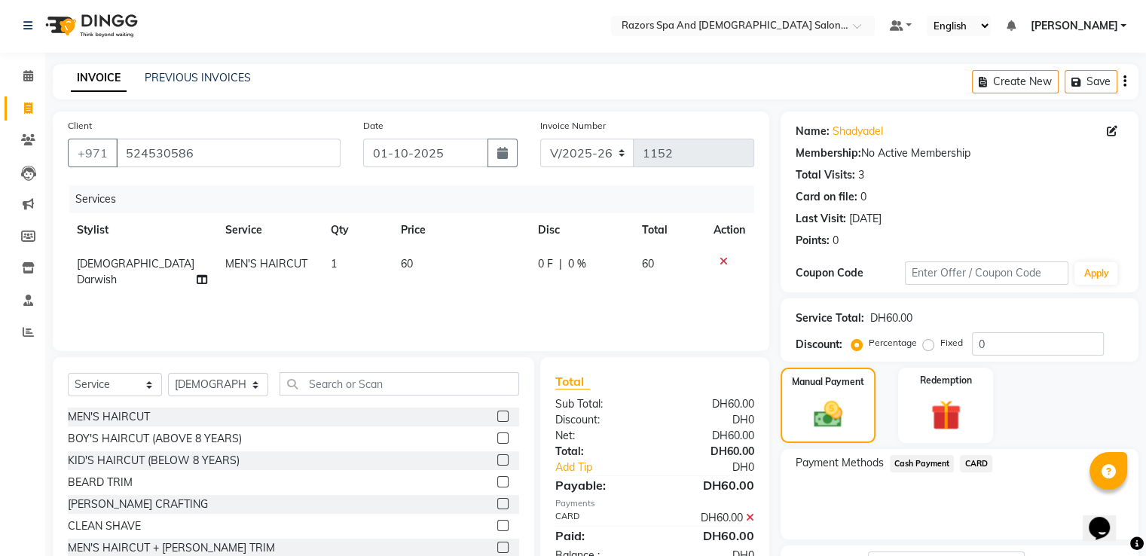
scroll to position [0, 0]
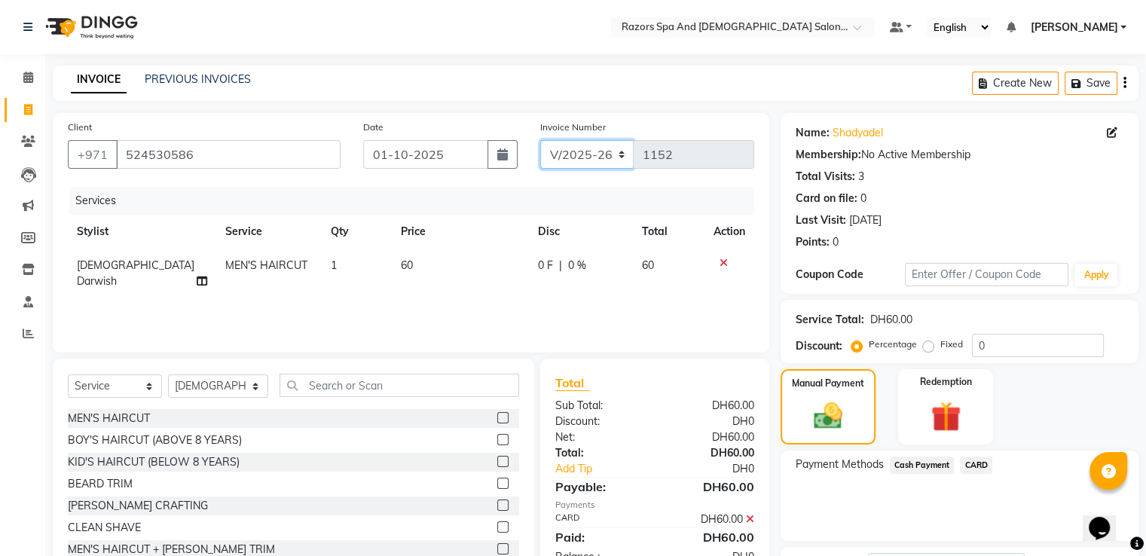
click at [596, 151] on select "V/2025 V/2025-26" at bounding box center [587, 154] width 94 height 29
click at [706, 181] on div "Invoice Number V/2025 V/[PHONE_NUMBER]" at bounding box center [647, 150] width 237 height 62
click at [724, 268] on icon at bounding box center [724, 263] width 8 height 11
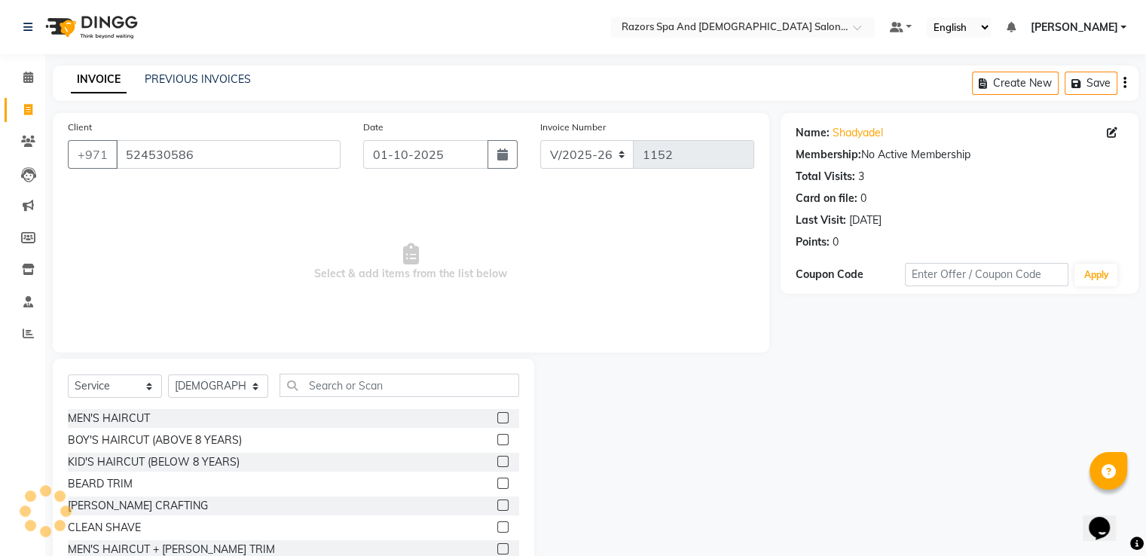
click at [497, 412] on label at bounding box center [502, 417] width 11 height 11
click at [497, 414] on input "checkbox" at bounding box center [502, 419] width 10 height 10
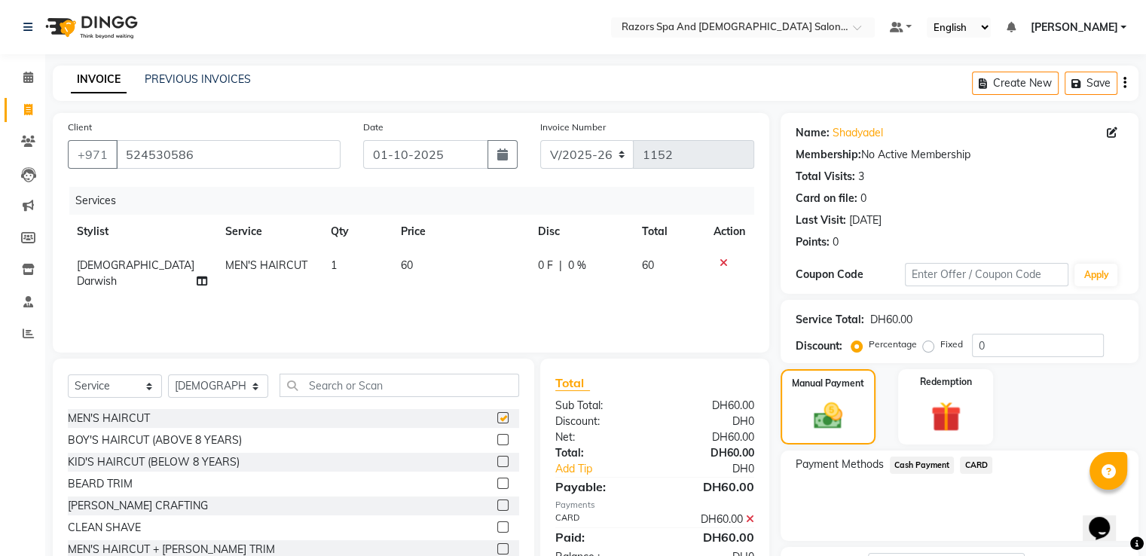
checkbox input "false"
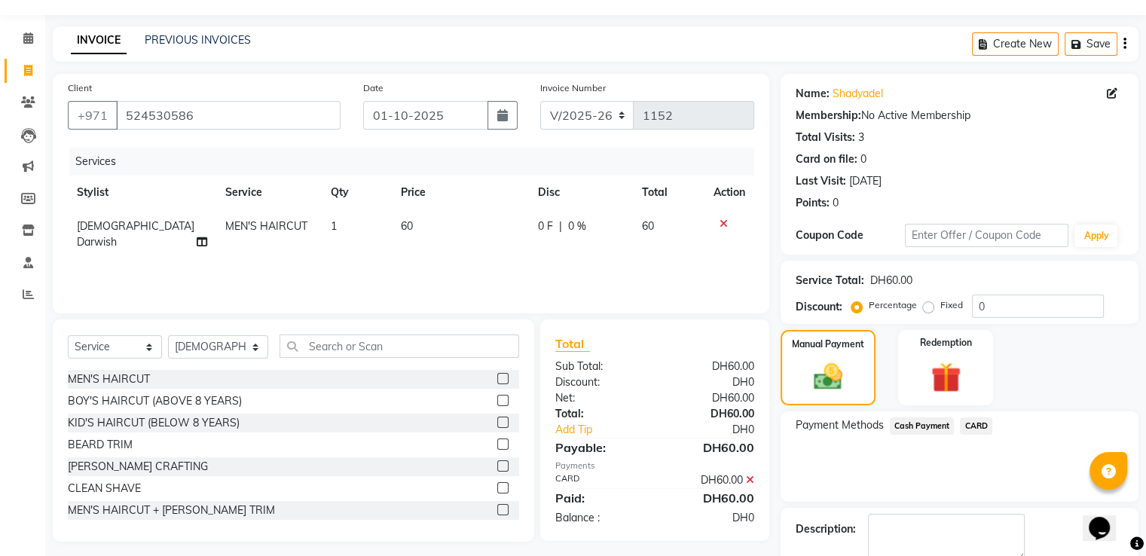
scroll to position [34, 0]
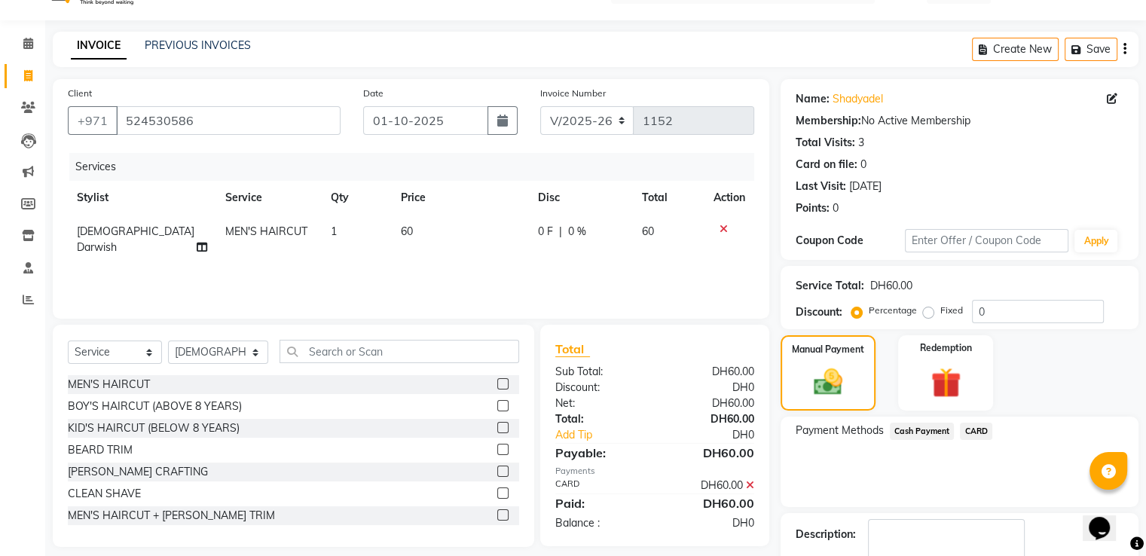
click at [988, 434] on span "CARD" at bounding box center [976, 431] width 32 height 17
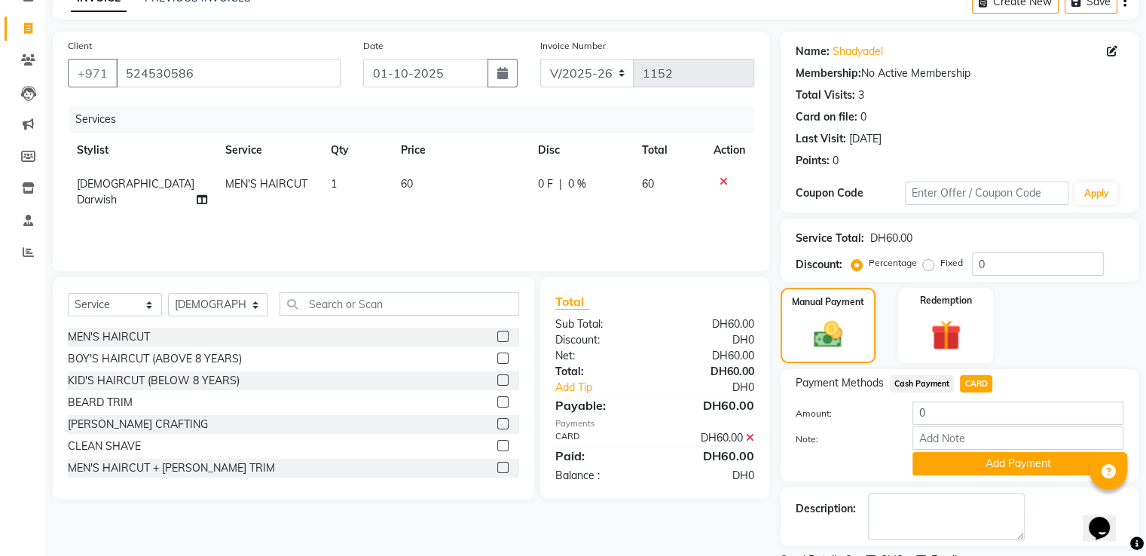
scroll to position [81, 0]
click at [576, 386] on link "Add Tip" at bounding box center [608, 388] width 129 height 16
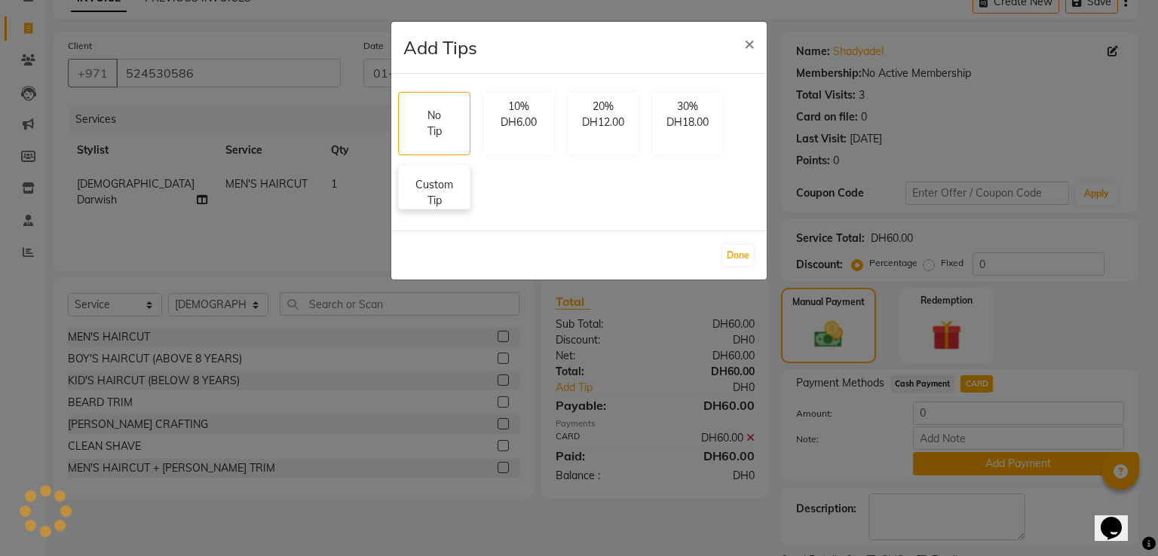
click at [442, 197] on p "Custom Tip" at bounding box center [434, 193] width 53 height 32
select select "81370"
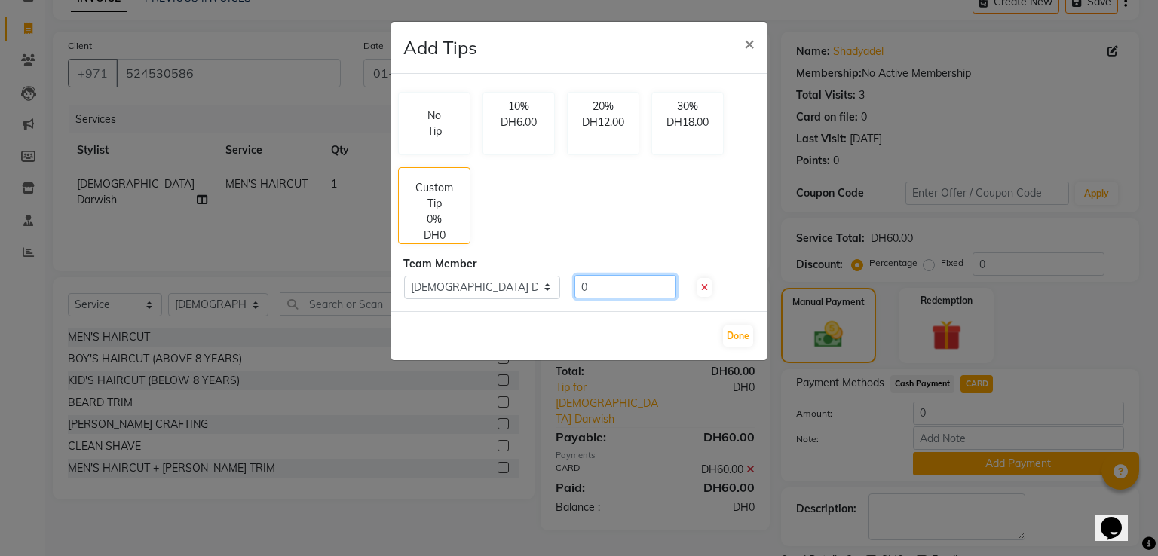
click at [604, 280] on input "0" at bounding box center [625, 286] width 102 height 23
type input "2"
type input "1"
type input "20"
click at [731, 333] on button "Done" at bounding box center [738, 336] width 30 height 21
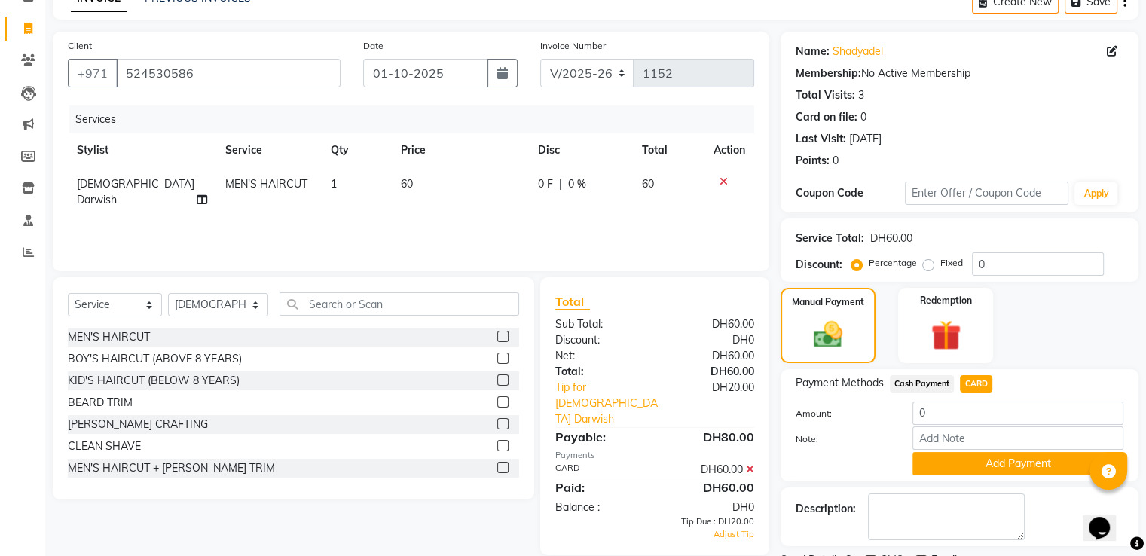
click at [643, 386] on link "Tip for [DEMOGRAPHIC_DATA] Darwish" at bounding box center [608, 403] width 129 height 47
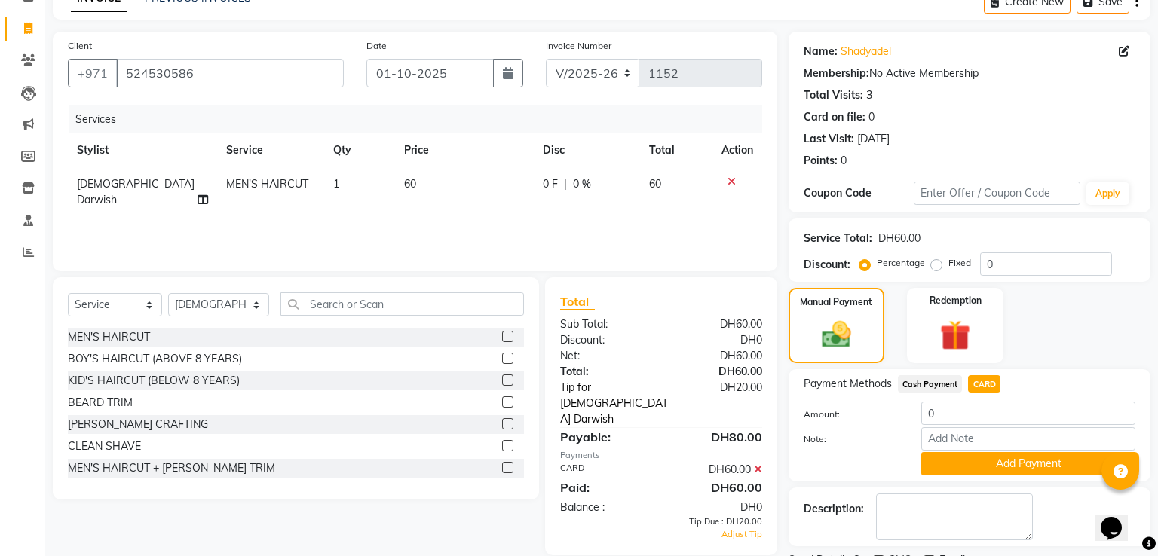
select select "81370"
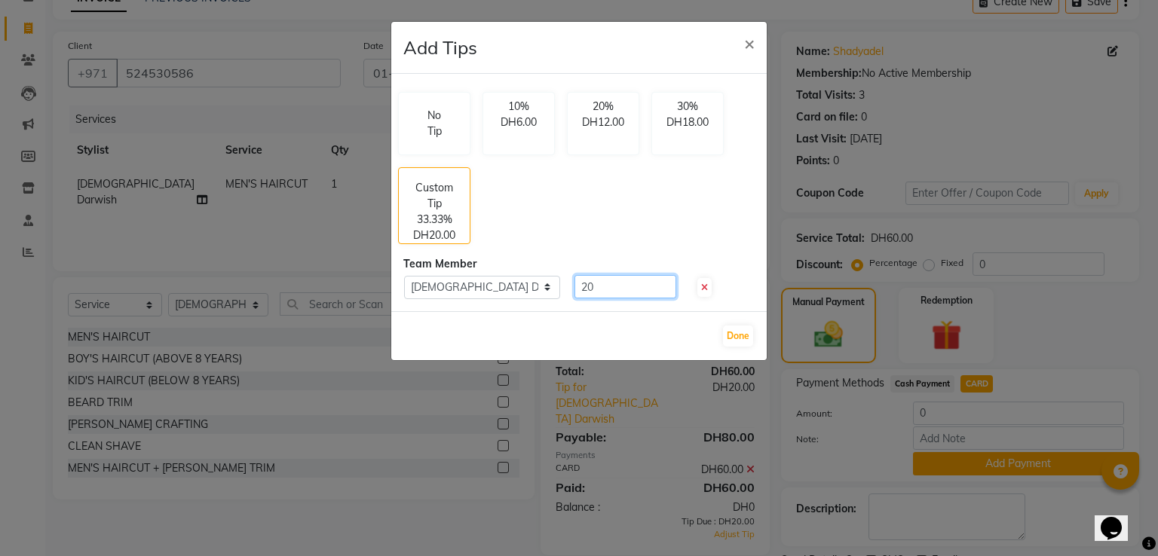
click at [621, 280] on input "20" at bounding box center [625, 286] width 102 height 23
type input "2"
type input "18"
click at [736, 335] on button "Done" at bounding box center [738, 336] width 30 height 21
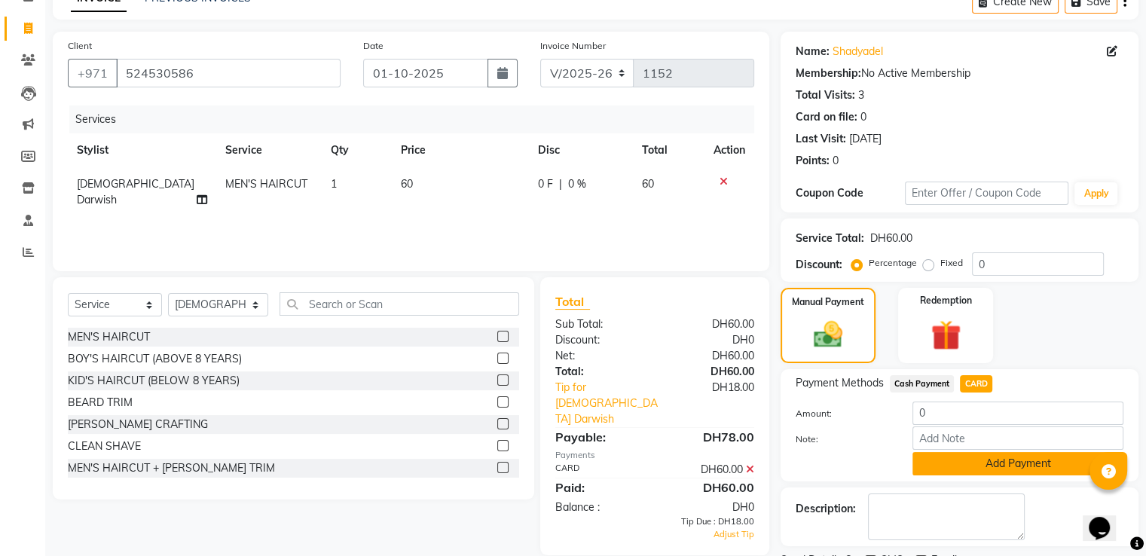
click at [992, 465] on button "Add Payment" at bounding box center [1018, 463] width 211 height 23
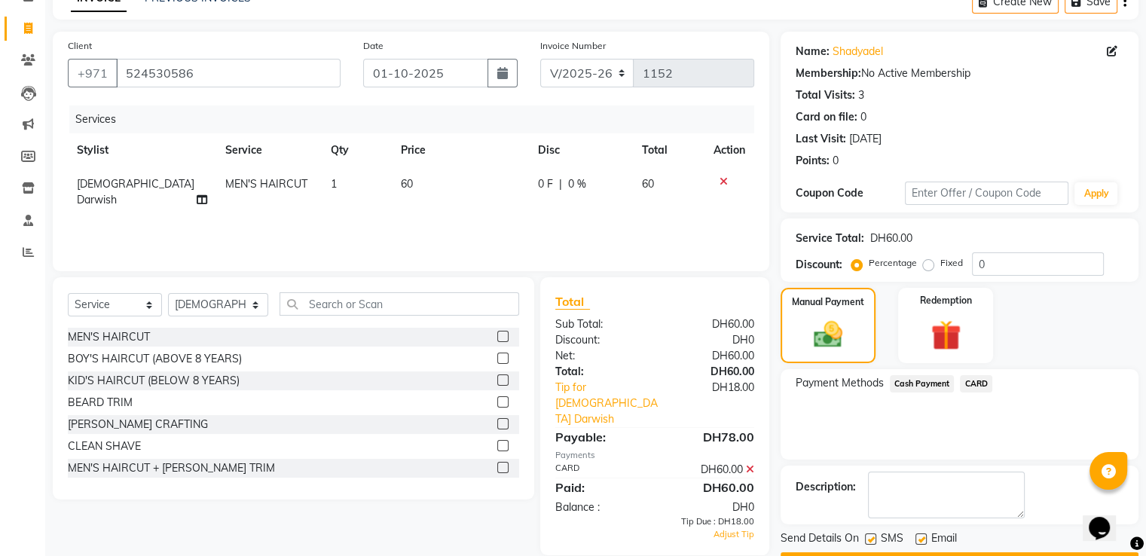
scroll to position [123, 0]
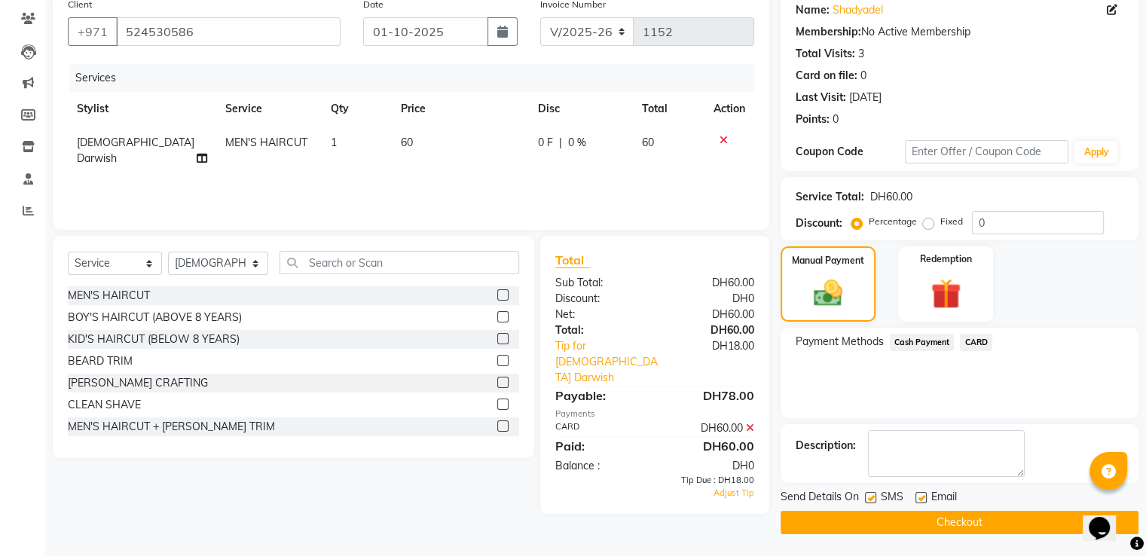
click at [961, 526] on button "Checkout" at bounding box center [960, 522] width 358 height 23
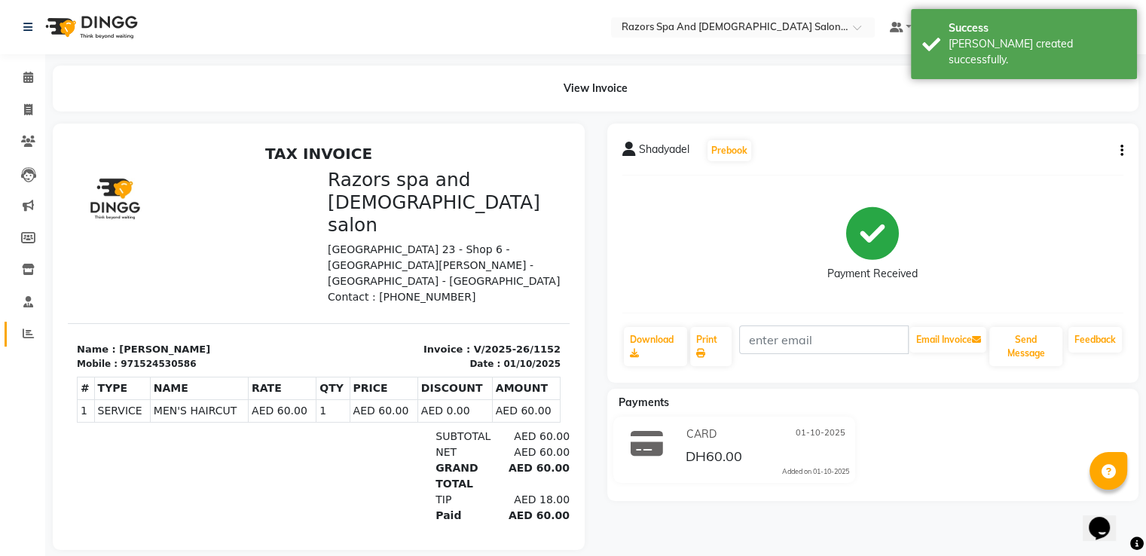
click at [23, 337] on icon at bounding box center [28, 333] width 11 height 11
